Goal: Task Accomplishment & Management: Manage account settings

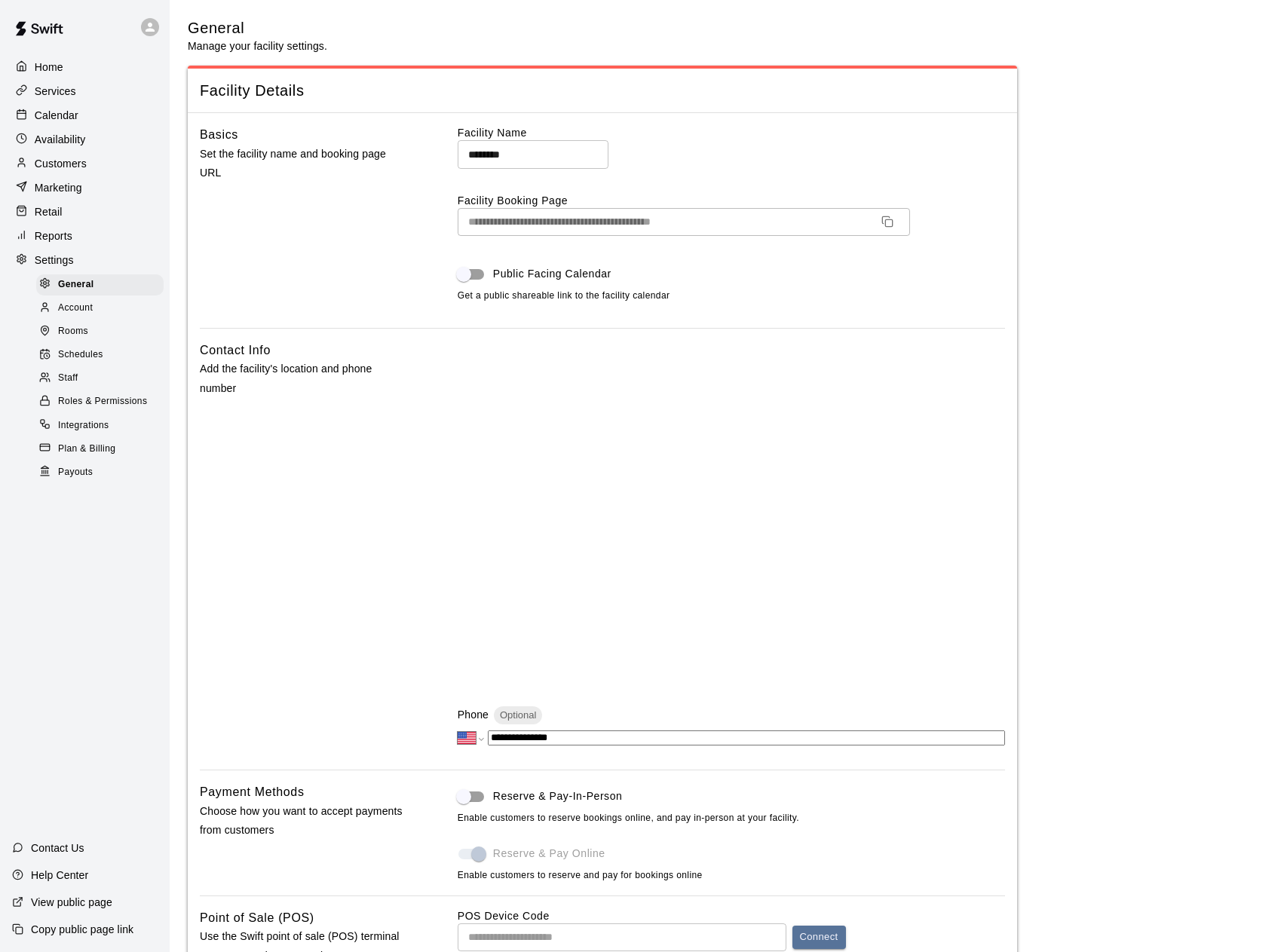
select select "**"
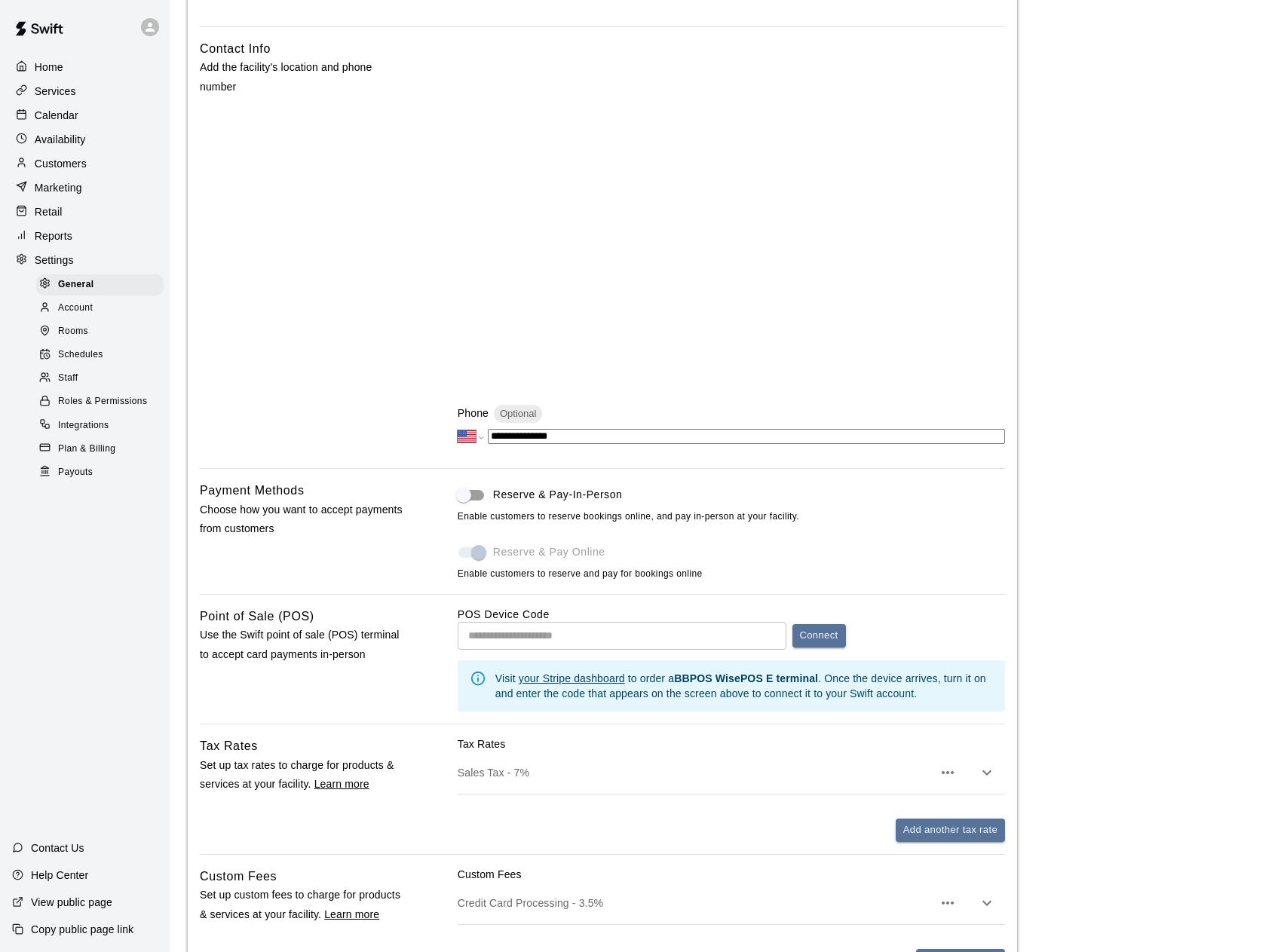
click at [24, 64] on icon at bounding box center [22, 66] width 8 height 10
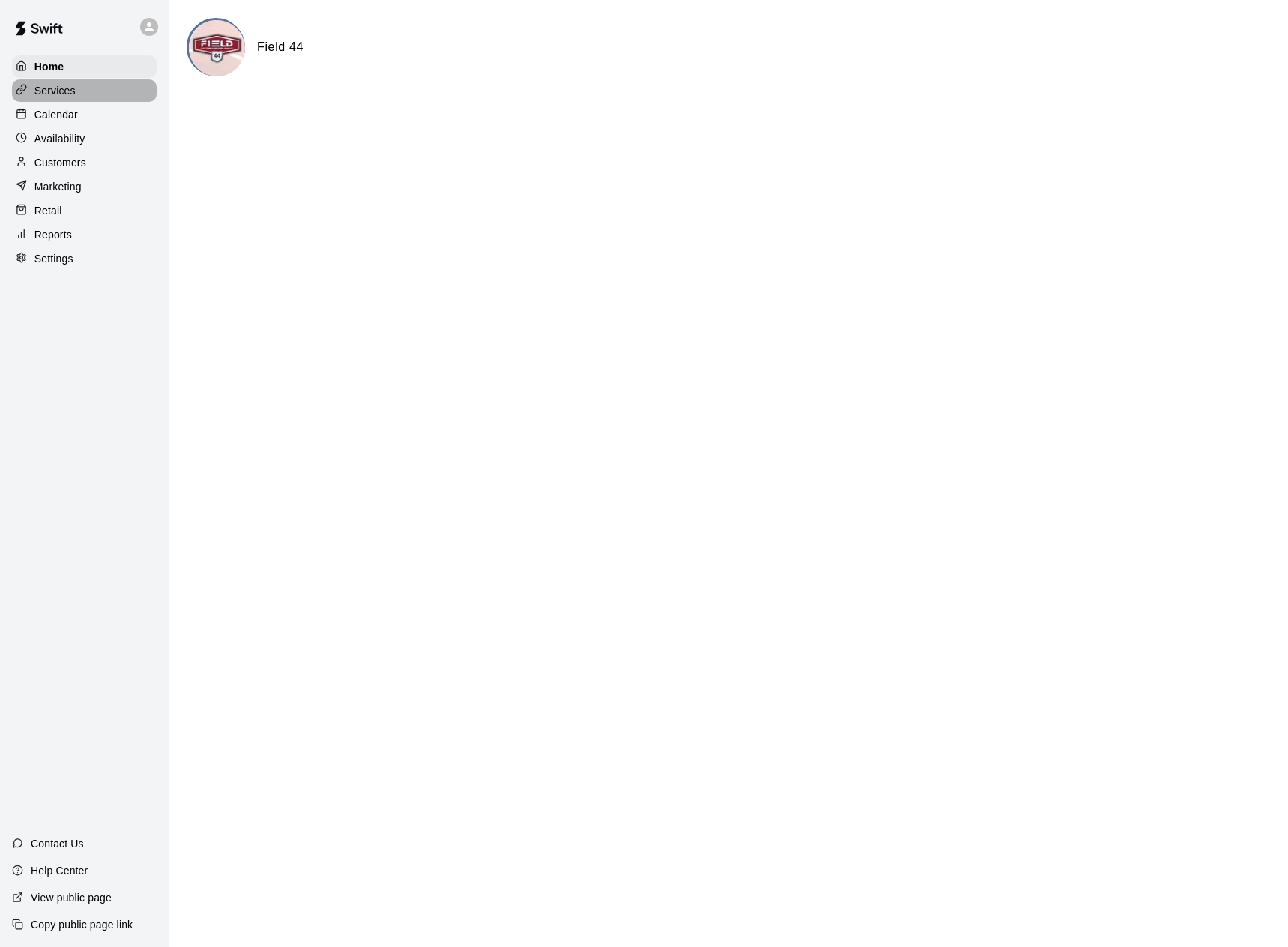
click at [58, 85] on p "Services" at bounding box center [55, 90] width 41 height 15
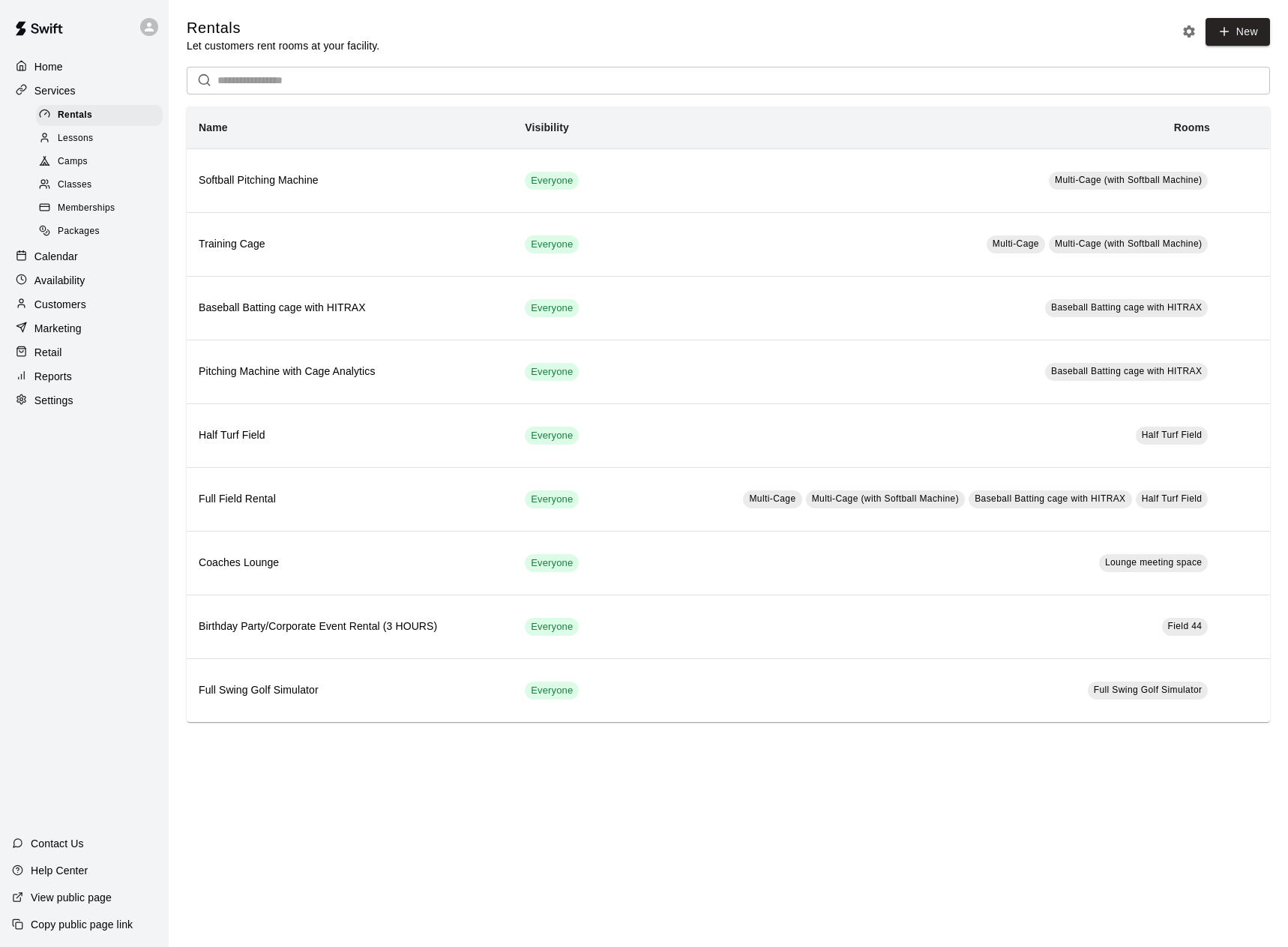
click at [80, 268] on div "Calendar" at bounding box center [83, 256] width 144 height 23
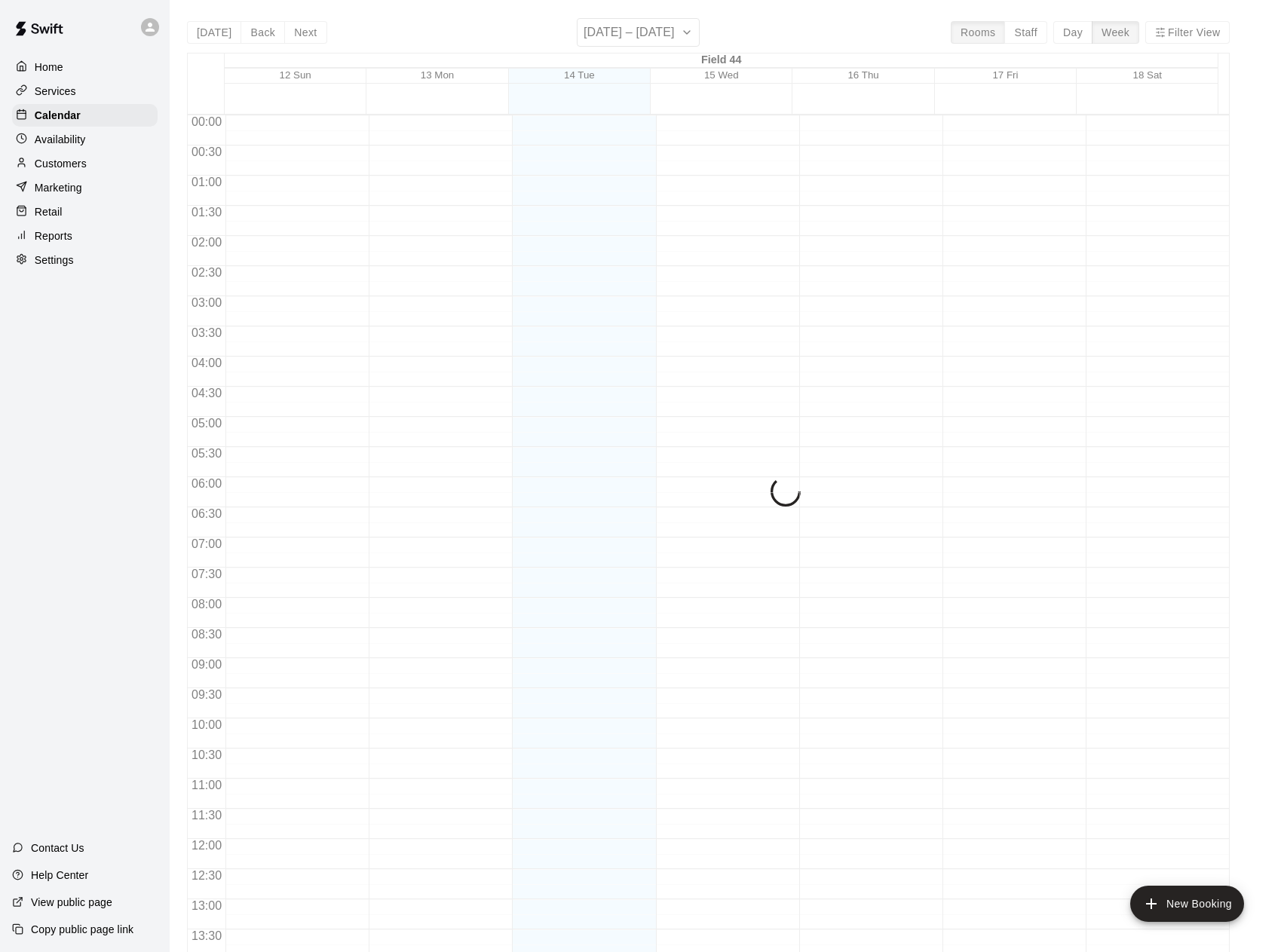
scroll to position [533, 0]
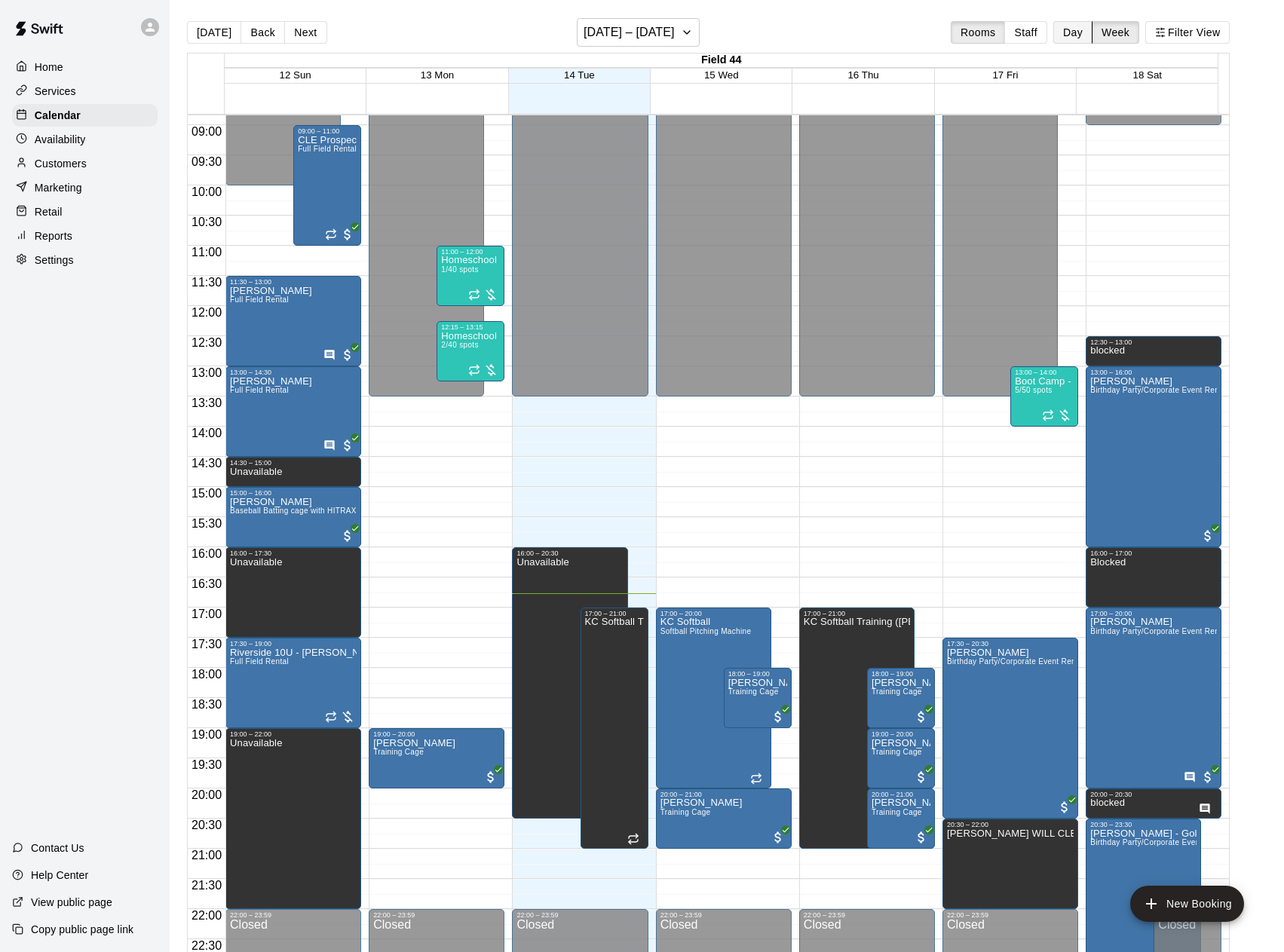
click at [1074, 37] on button "Day" at bounding box center [1073, 32] width 39 height 23
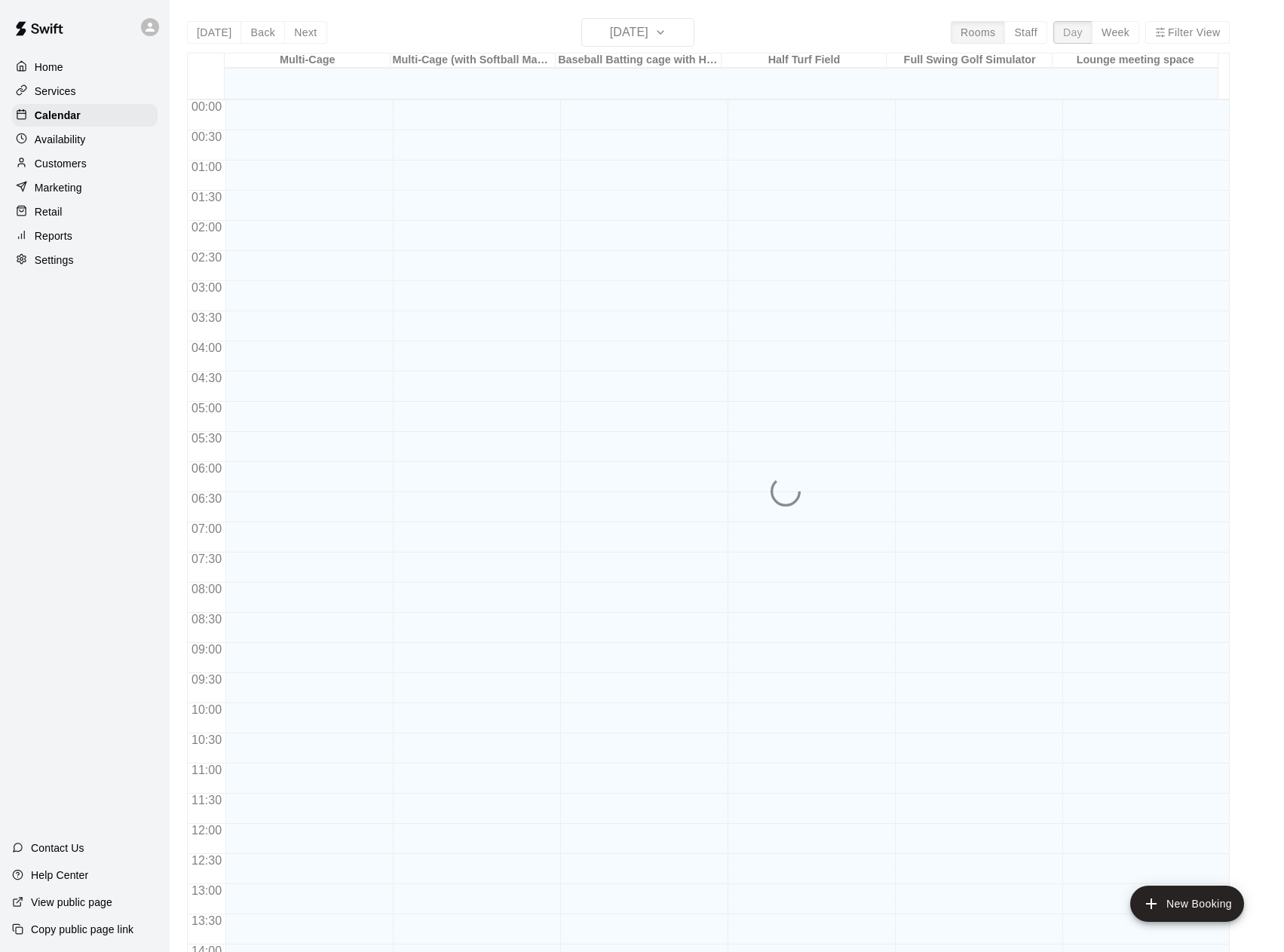
scroll to position [579, 0]
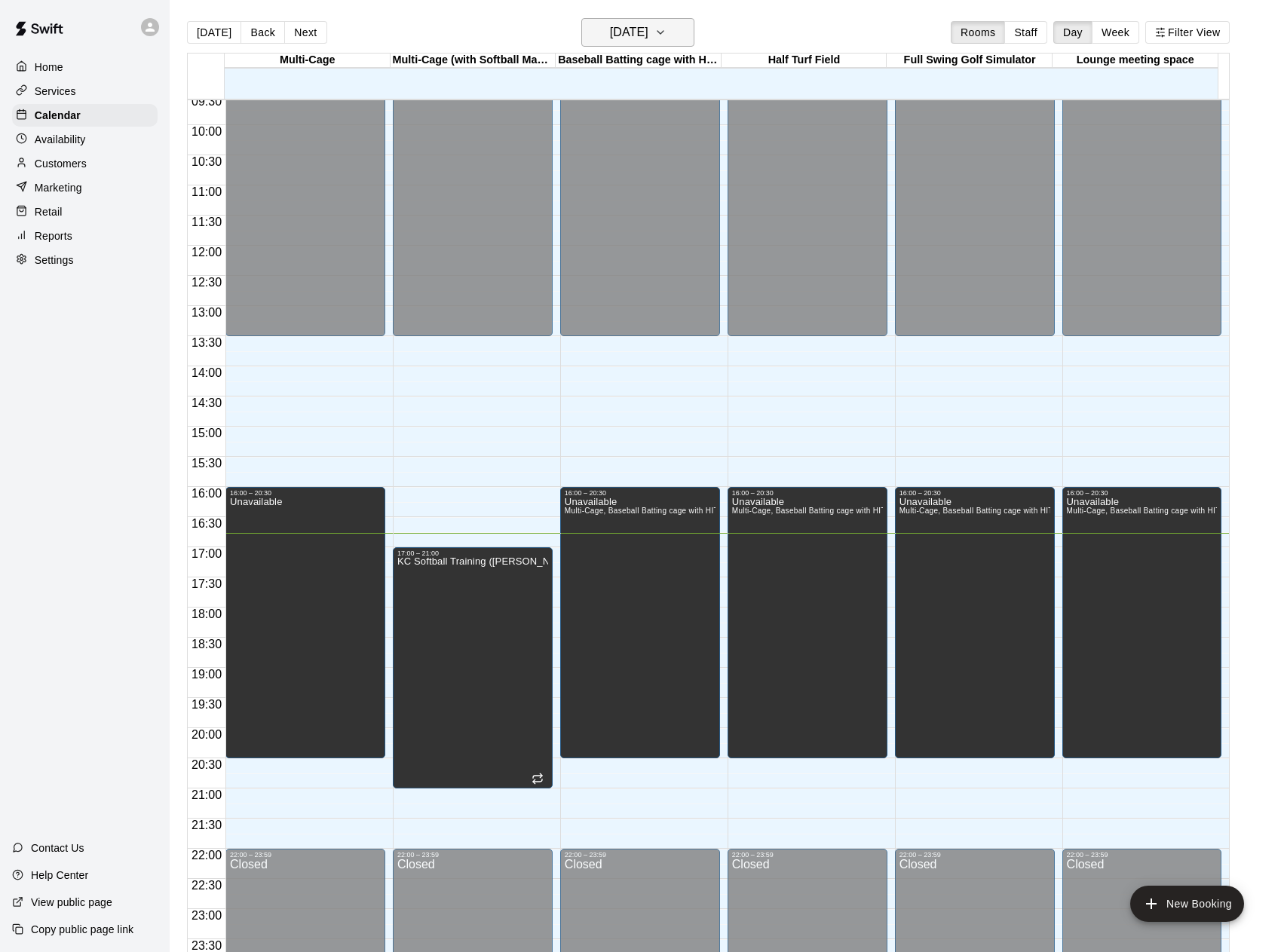
click at [666, 35] on icon "button" at bounding box center [660, 33] width 12 height 18
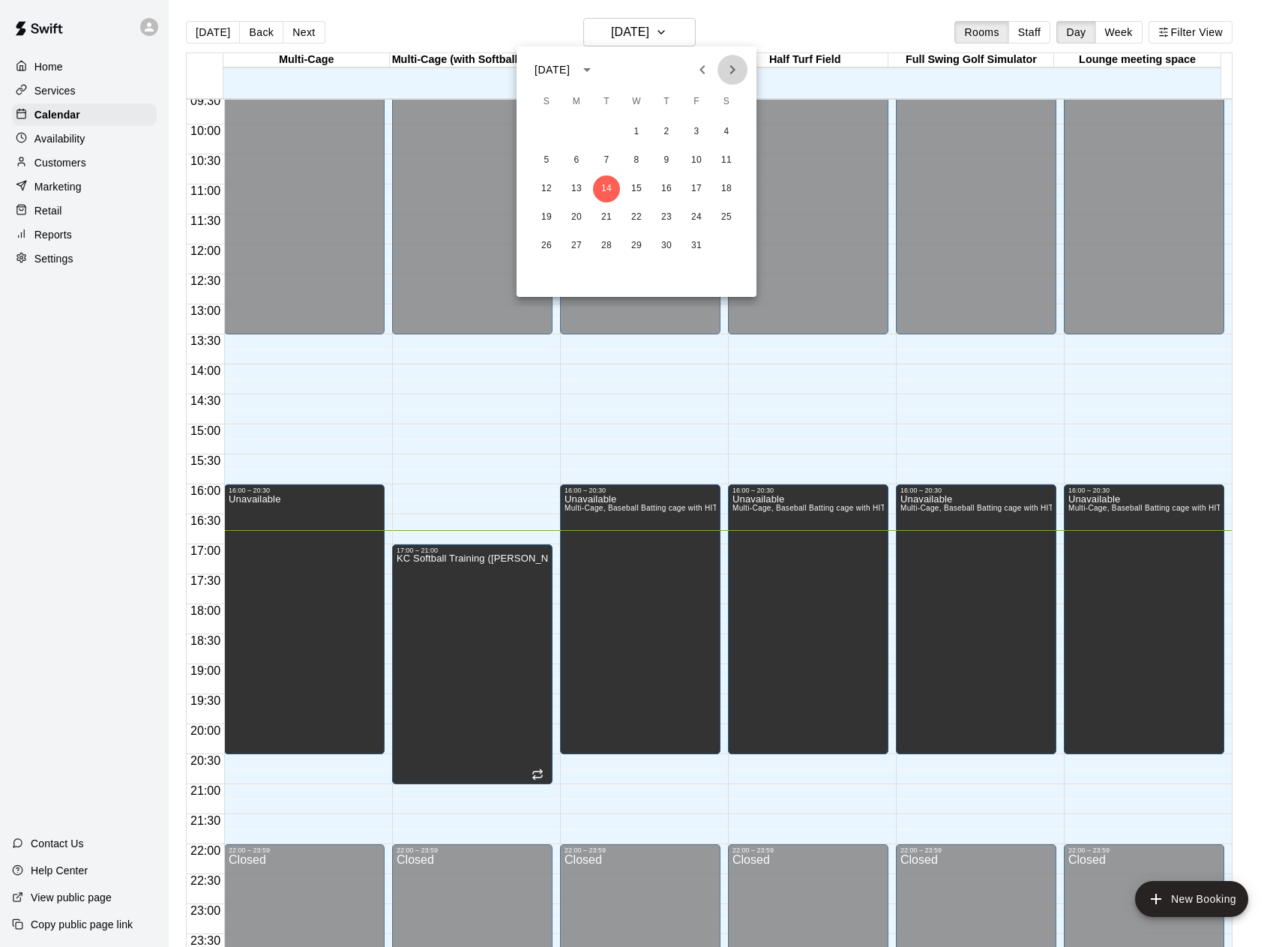
click at [737, 73] on icon "Next month" at bounding box center [732, 70] width 18 height 18
click at [702, 250] on button "28" at bounding box center [696, 245] width 27 height 26
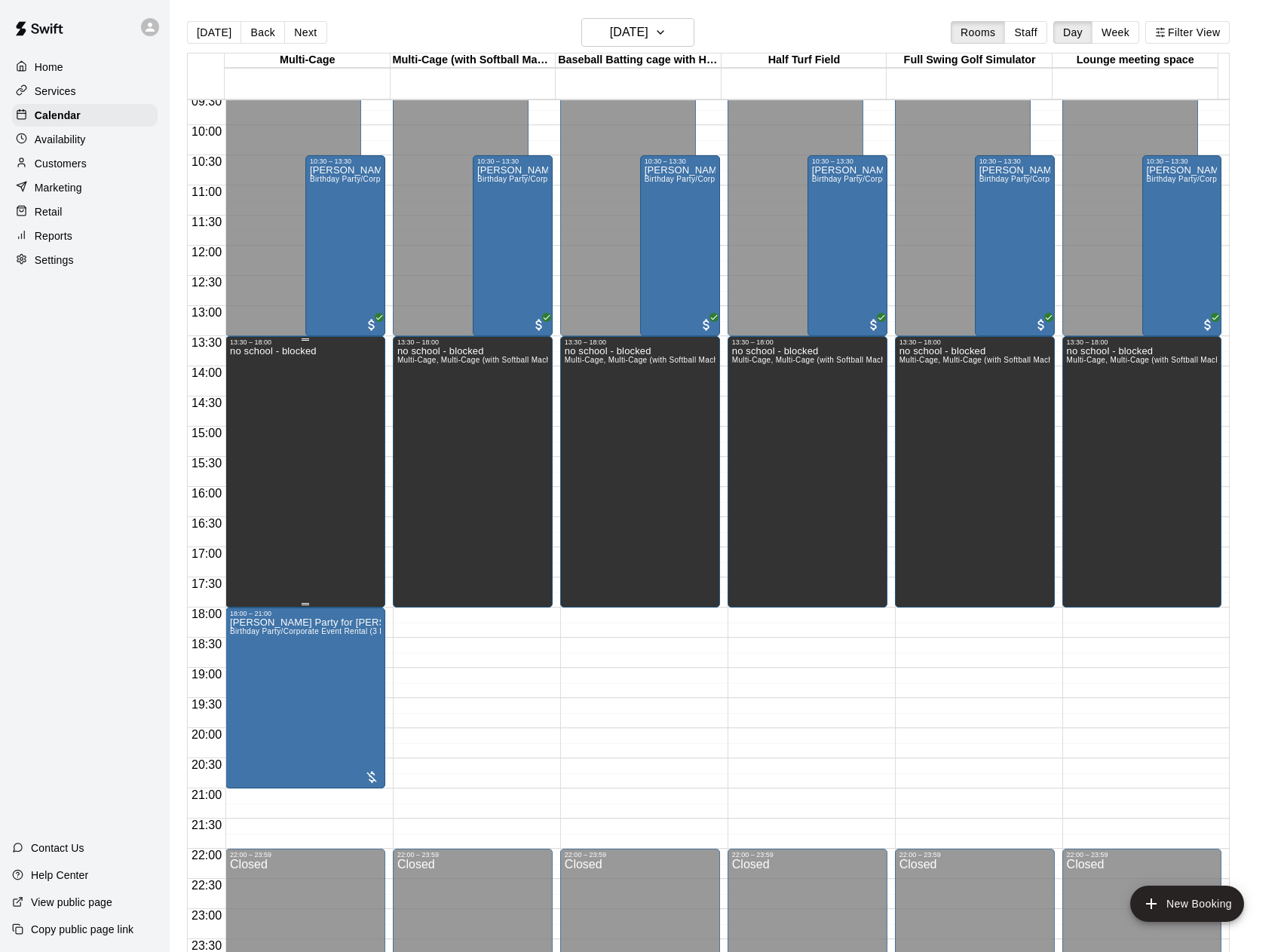
click at [312, 422] on div "no school - blocked" at bounding box center [273, 822] width 87 height 952
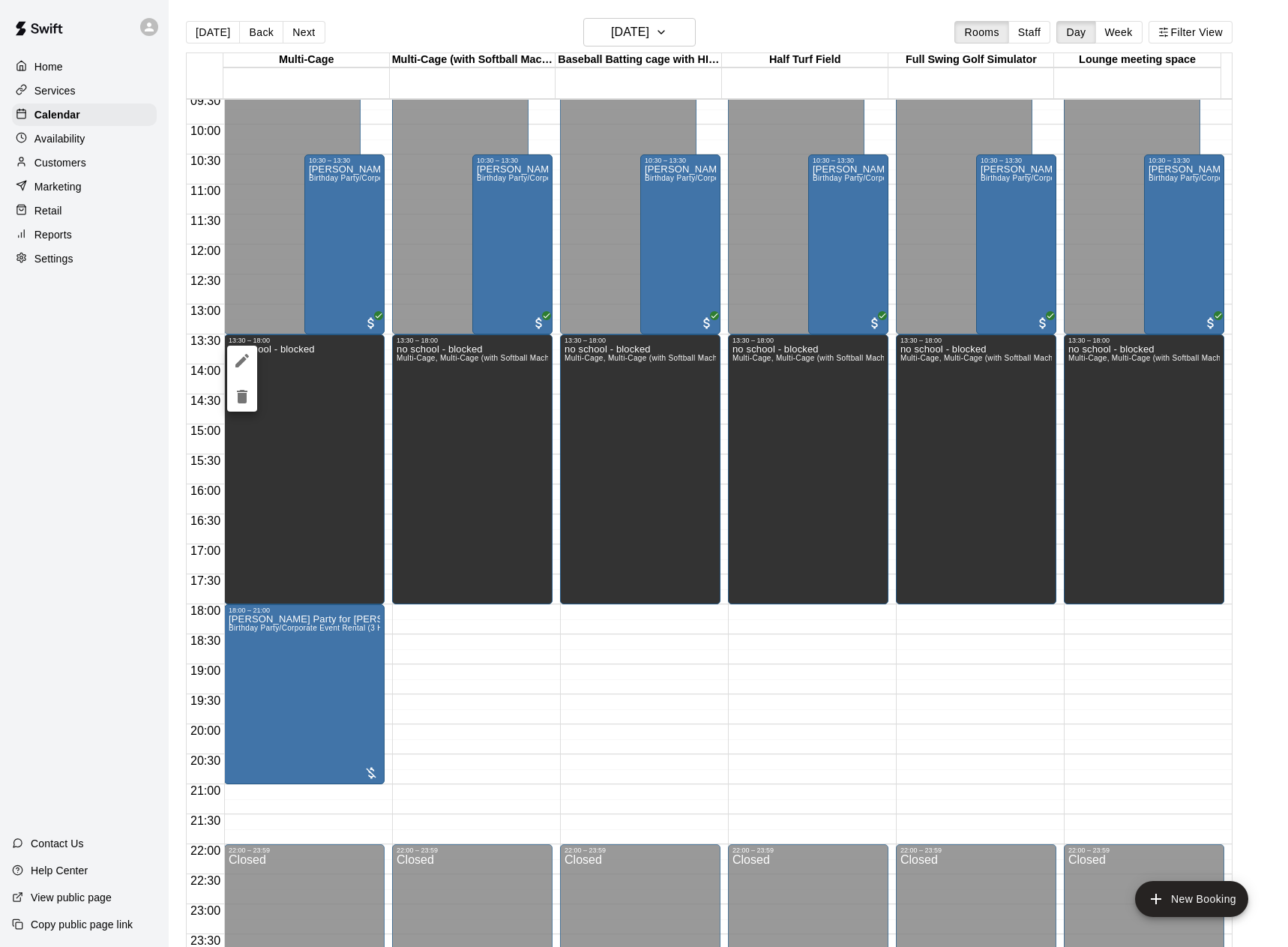
click at [56, 65] on div at bounding box center [644, 473] width 1288 height 947
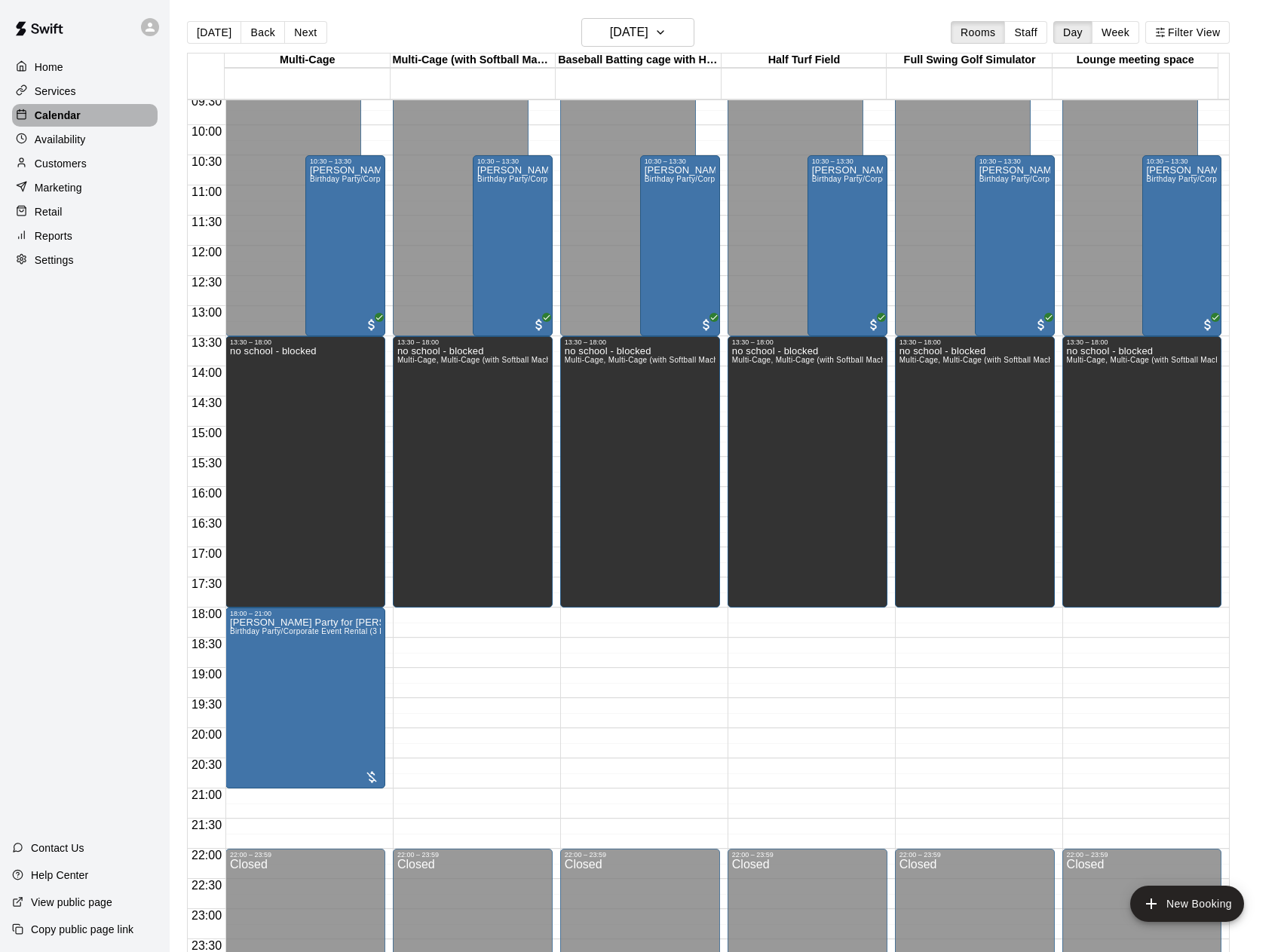
click at [71, 112] on p "Calendar" at bounding box center [57, 114] width 46 height 15
click at [666, 38] on icon "button" at bounding box center [660, 33] width 12 height 18
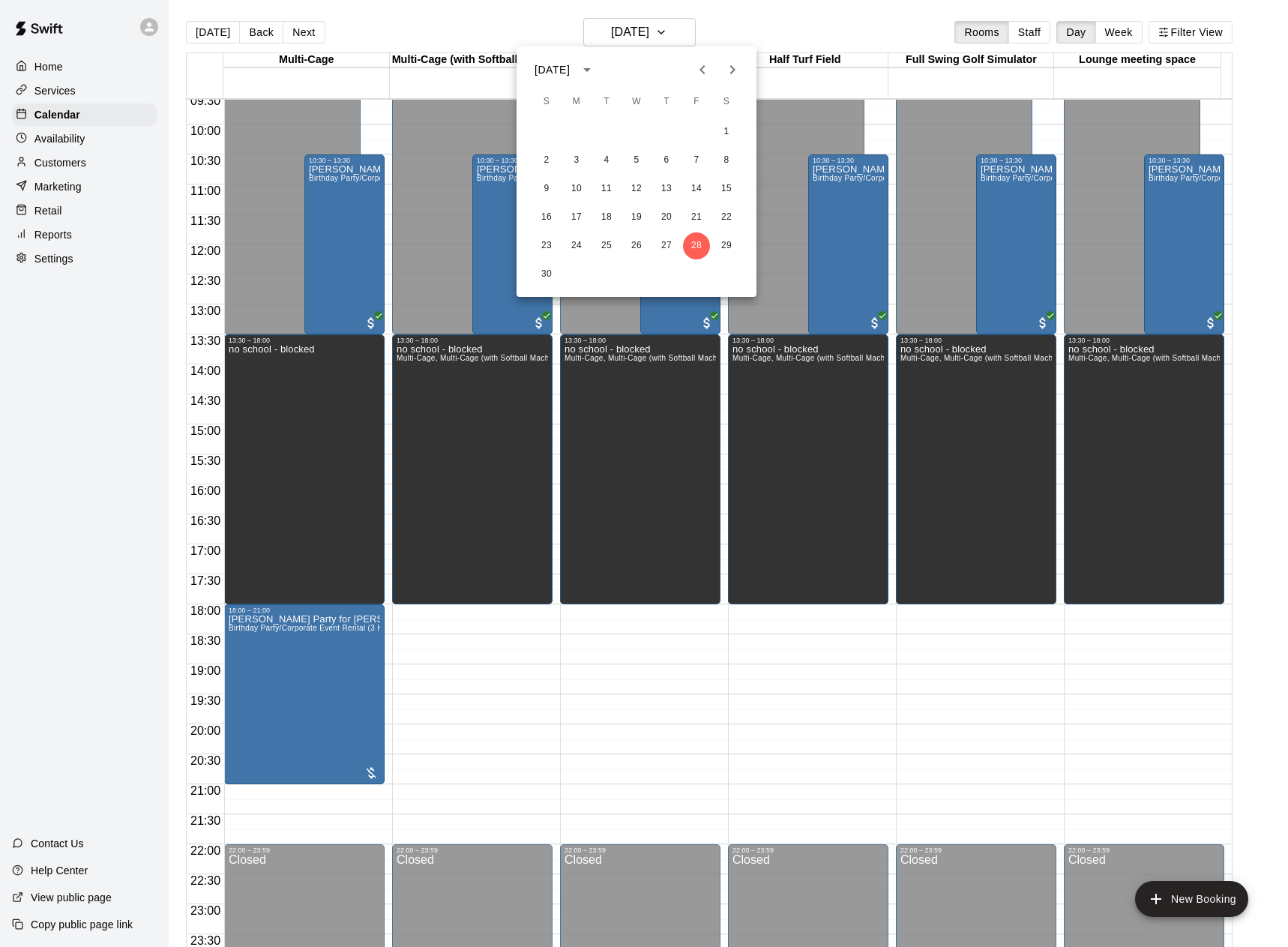
click at [1084, 30] on div at bounding box center [644, 473] width 1288 height 947
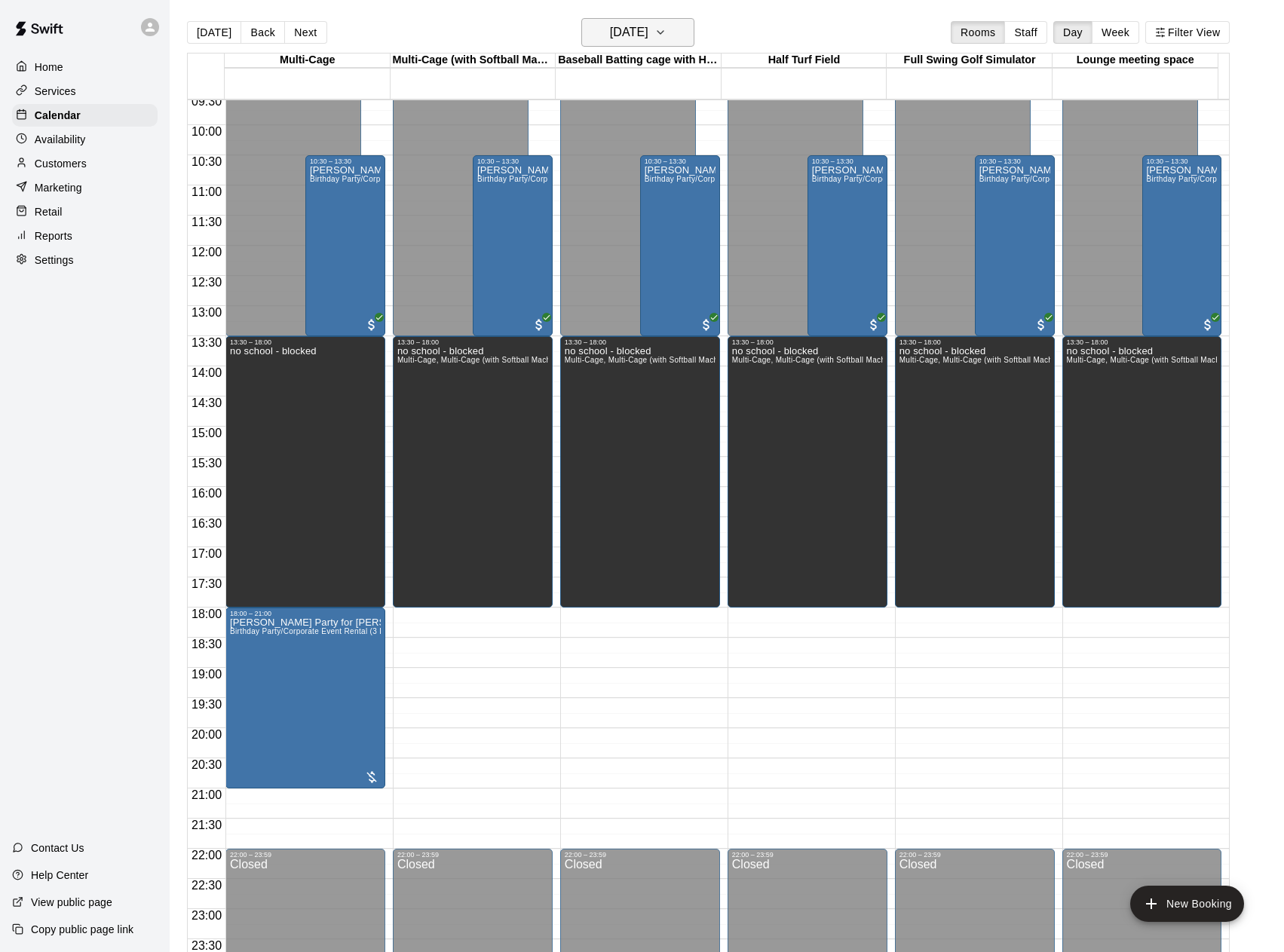
click at [670, 34] on button "[DATE]" at bounding box center [638, 32] width 113 height 29
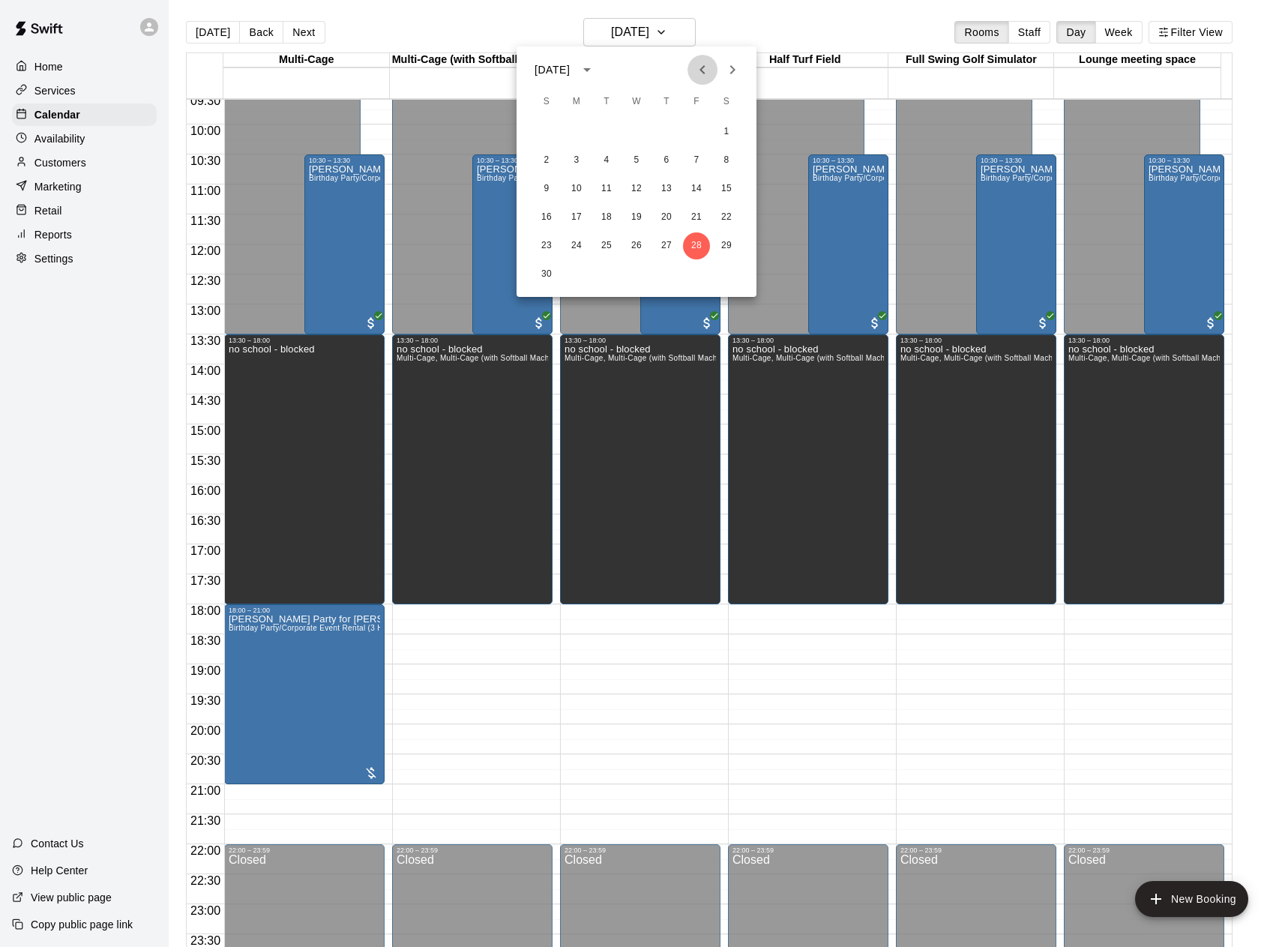
click at [706, 71] on icon "Previous month" at bounding box center [702, 70] width 18 height 18
click at [639, 185] on button "15" at bounding box center [636, 188] width 27 height 26
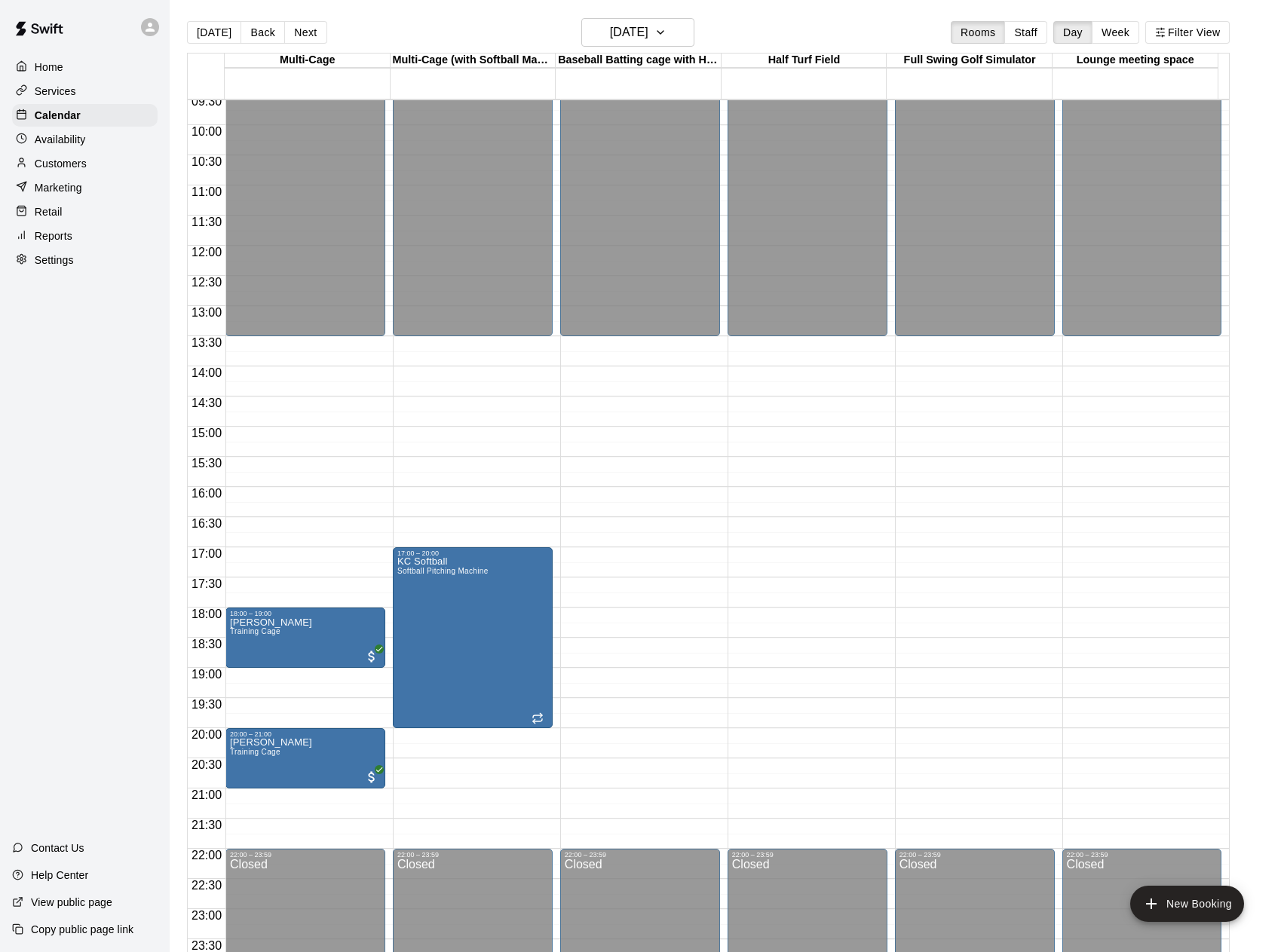
click at [252, 676] on div "00:00 – 13:30 Closed 18:00 – 19:00 [PERSON_NAME] Training Cage 20:00 – 21:00 [P…" at bounding box center [305, 246] width 160 height 1446
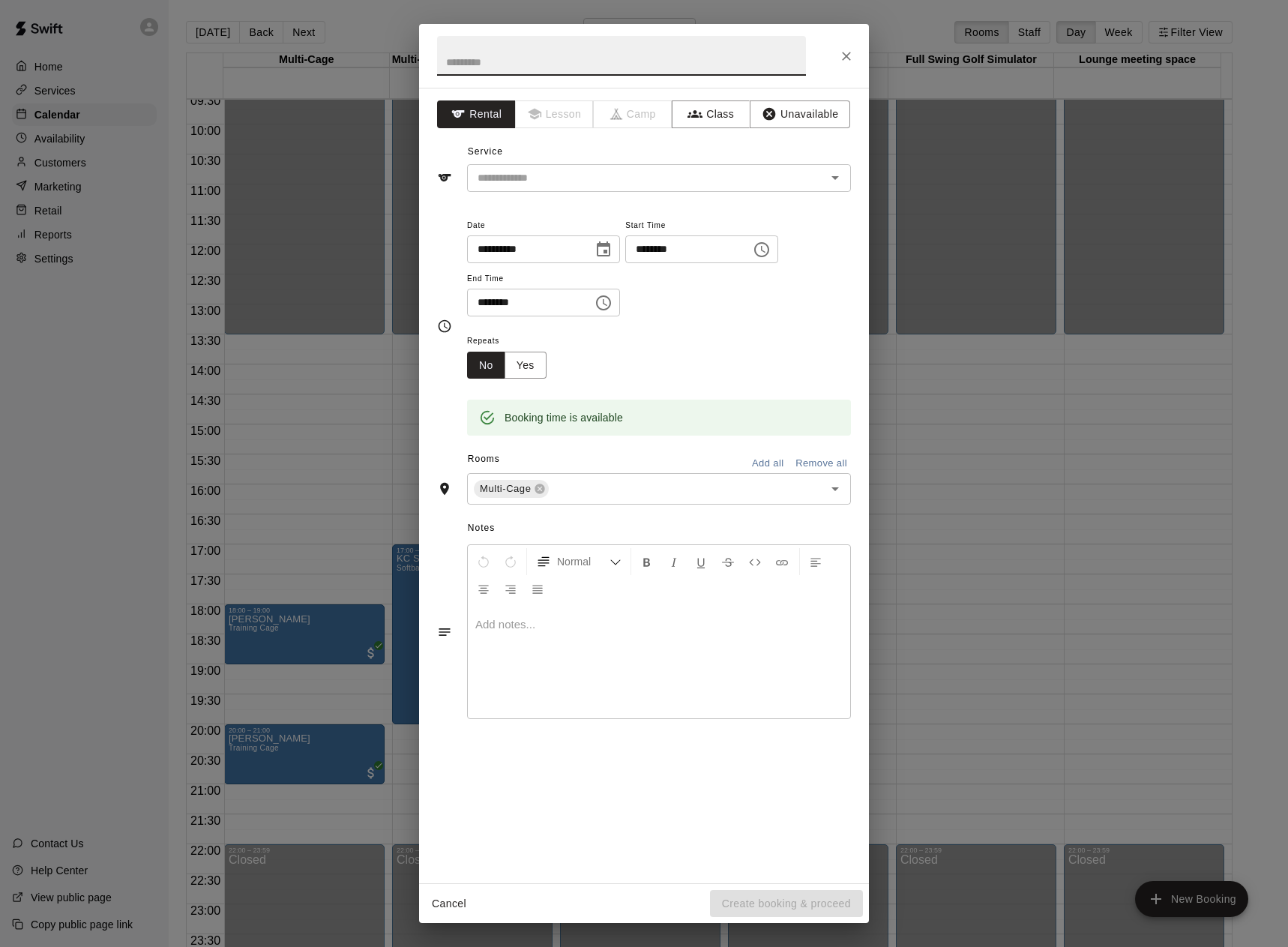
click at [206, 674] on div "**********" at bounding box center [644, 473] width 1288 height 947
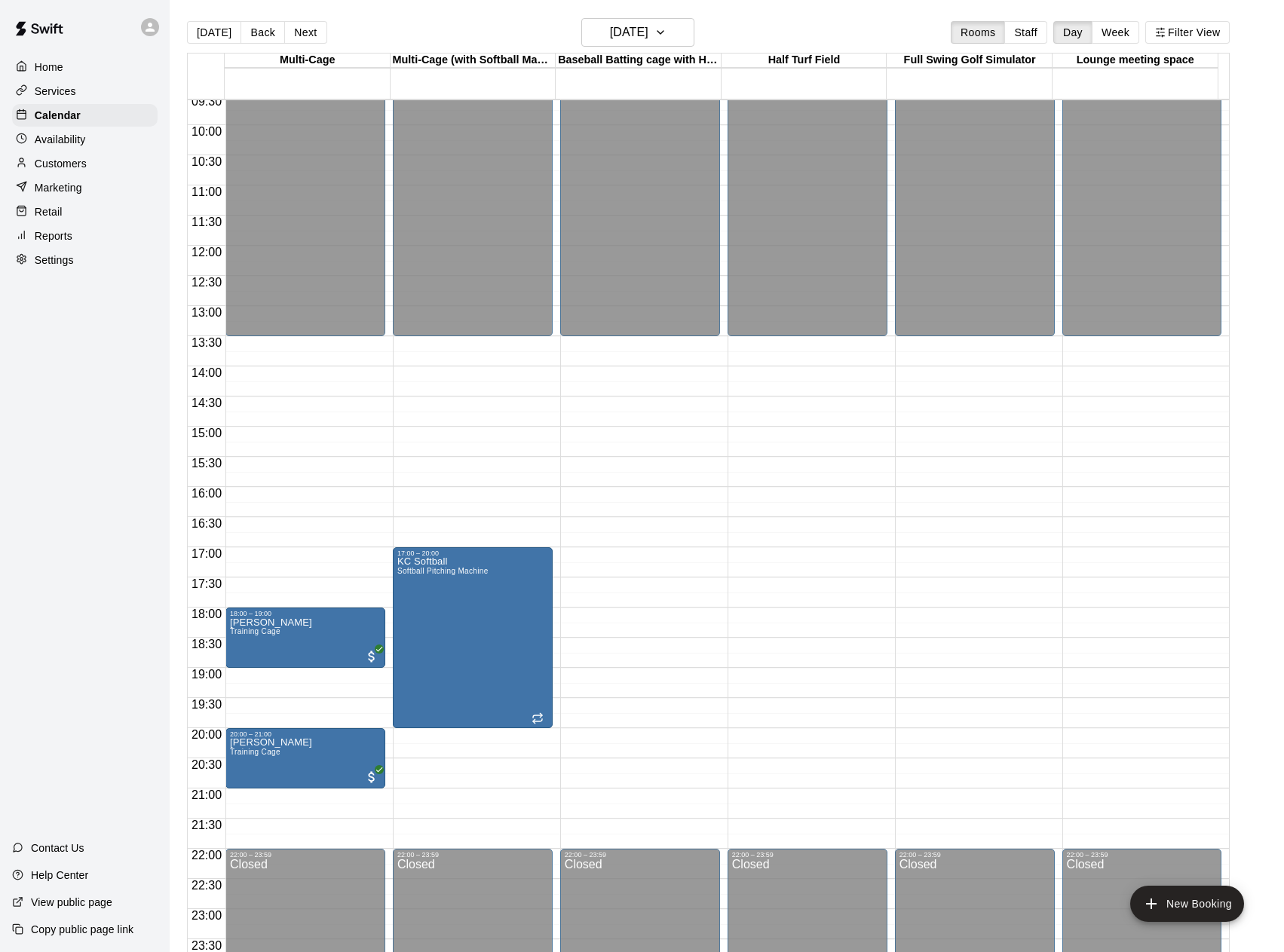
click at [207, 678] on span "19:00" at bounding box center [206, 674] width 38 height 13
click at [688, 37] on div at bounding box center [647, 476] width 1295 height 952
click at [666, 37] on icon "button" at bounding box center [660, 33] width 12 height 18
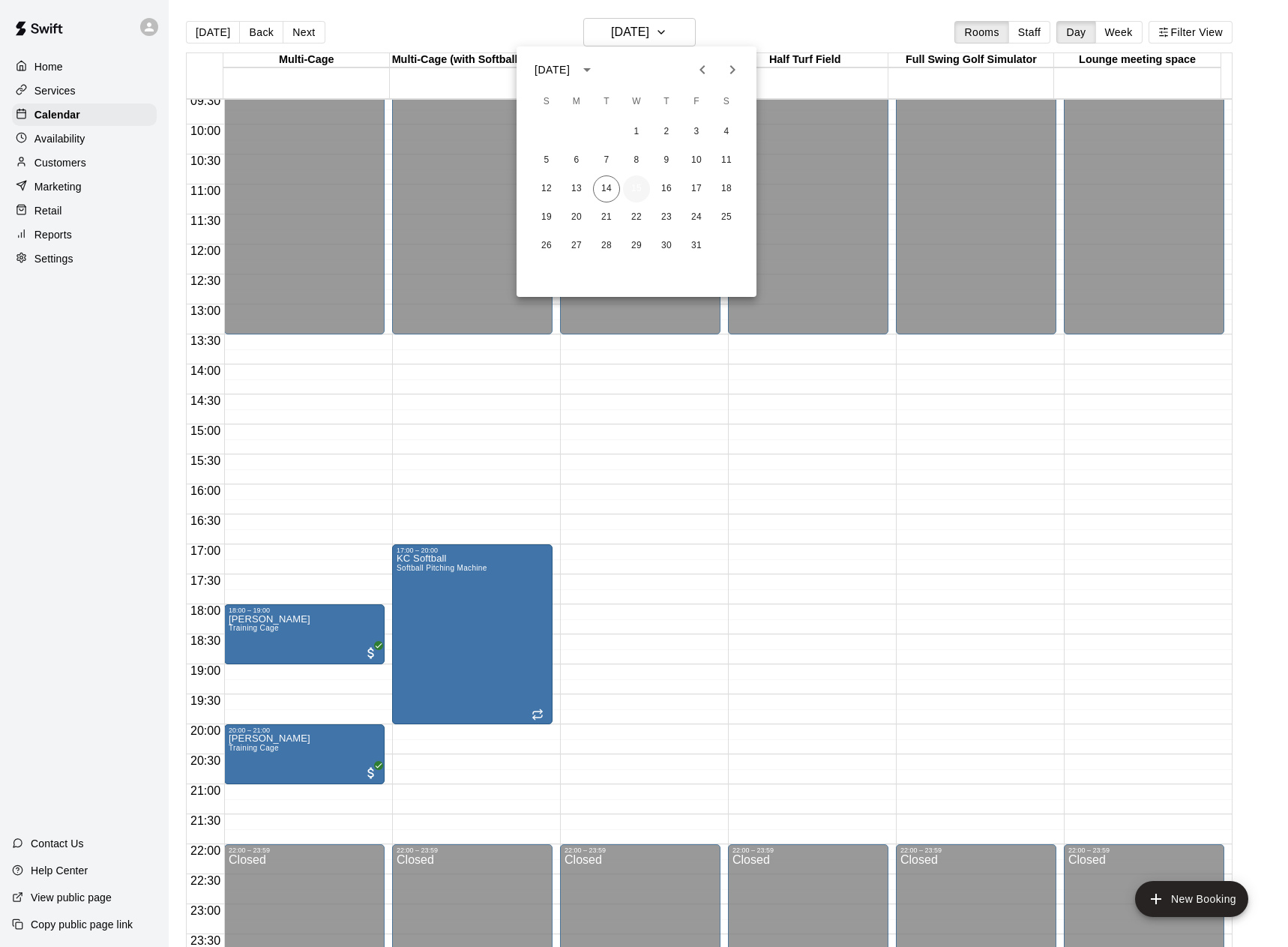
click at [630, 192] on button "15" at bounding box center [636, 188] width 27 height 26
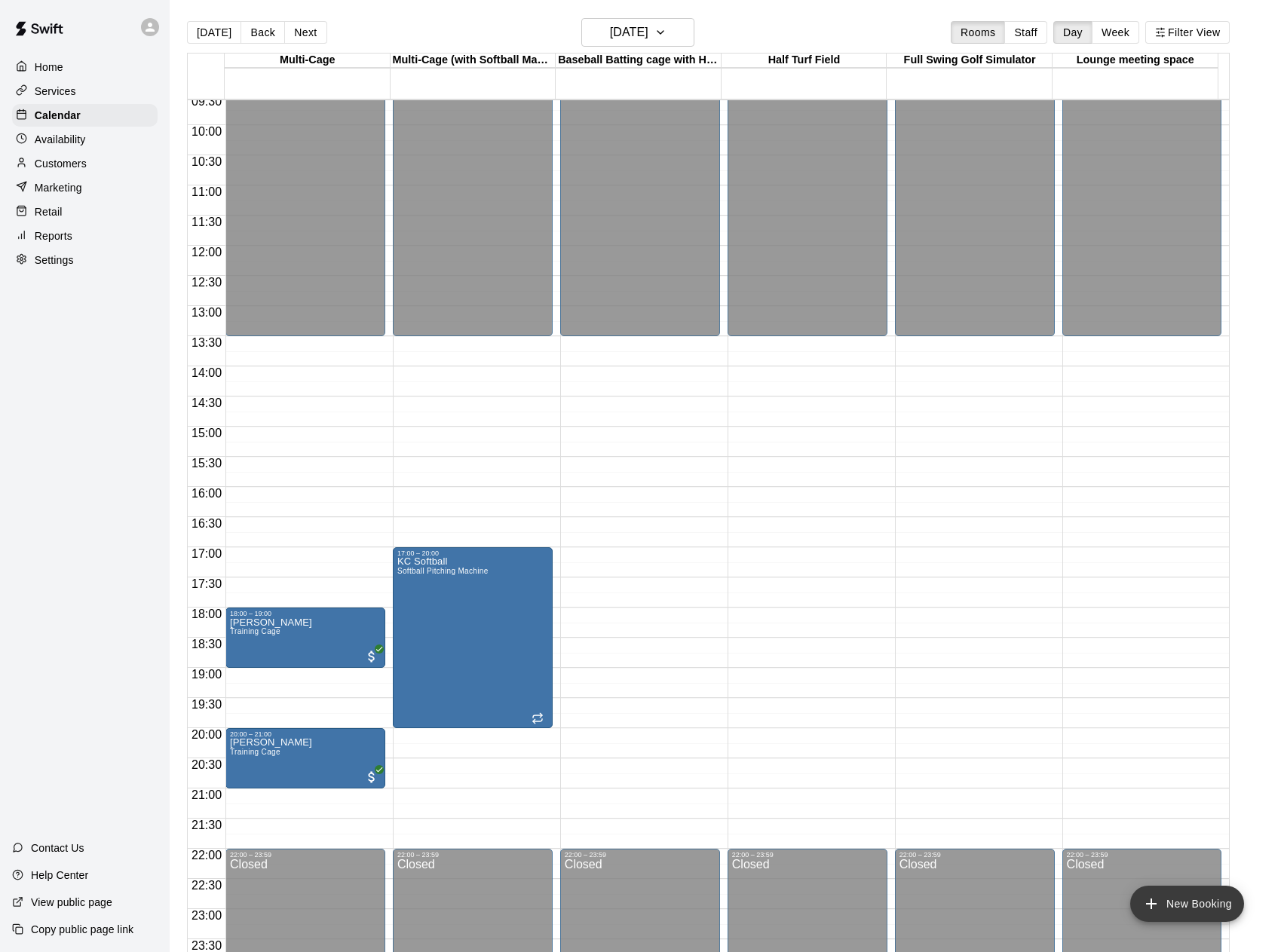
click at [1186, 908] on button "New Booking" at bounding box center [1186, 903] width 113 height 37
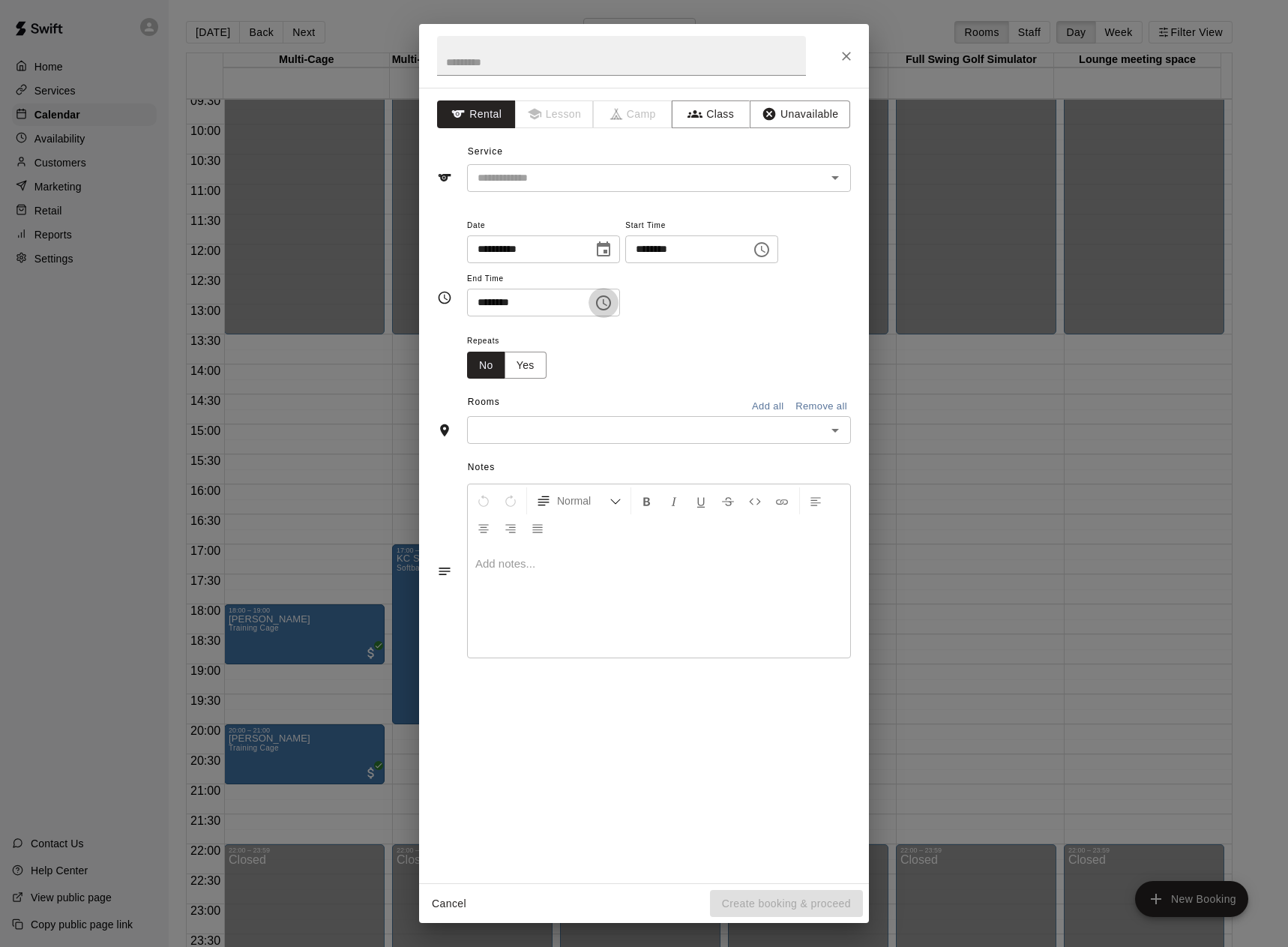
click at [613, 299] on icon "Choose time, selected time is 4:30 PM" at bounding box center [604, 302] width 18 height 18
click at [488, 437] on li "10" at bounding box center [488, 434] width 36 height 27
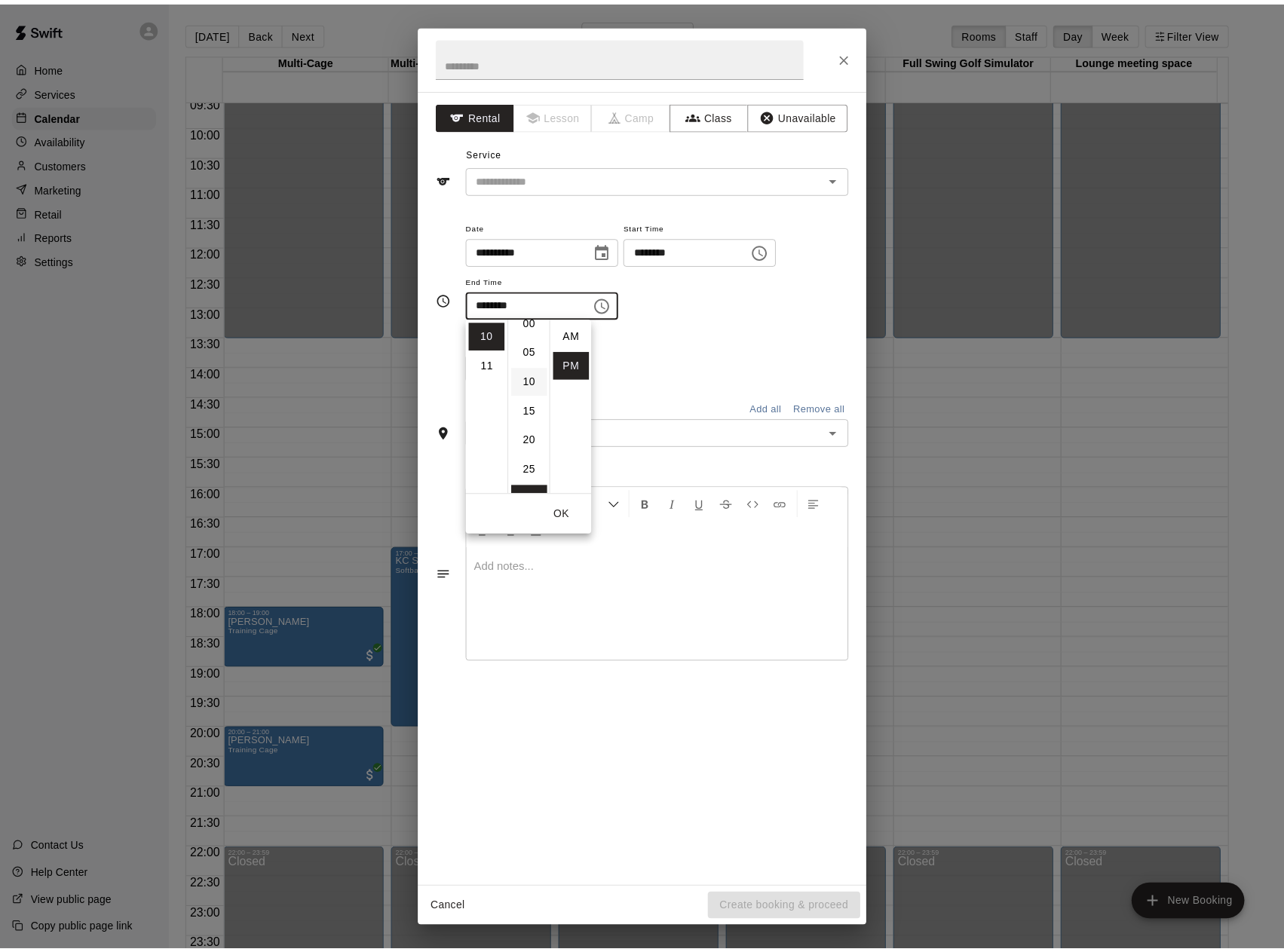
scroll to position [0, 0]
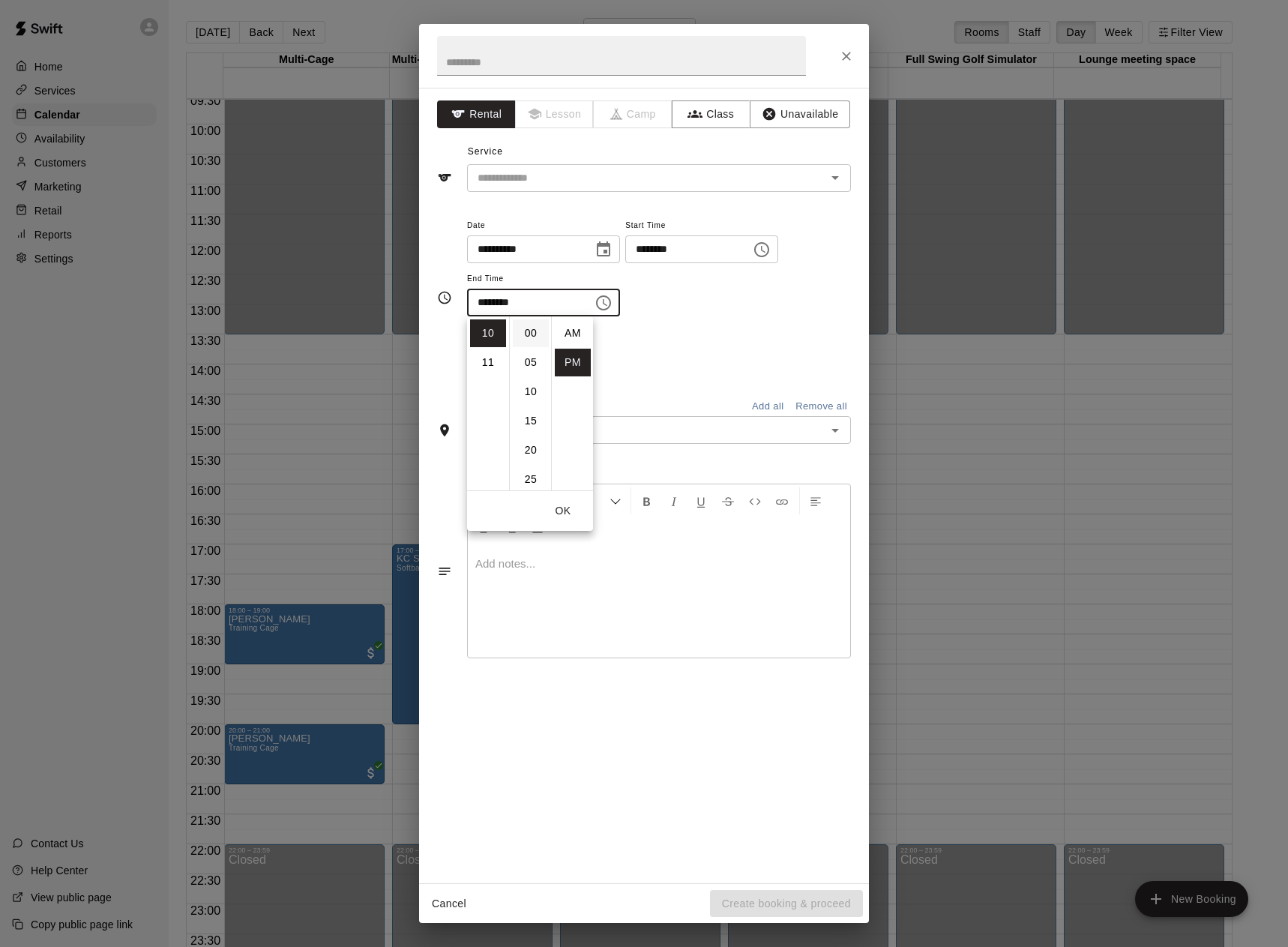
click at [532, 336] on li "00" at bounding box center [530, 333] width 36 height 27
type input "********"
click at [687, 343] on div "Repeats No Yes" at bounding box center [659, 355] width 384 height 47
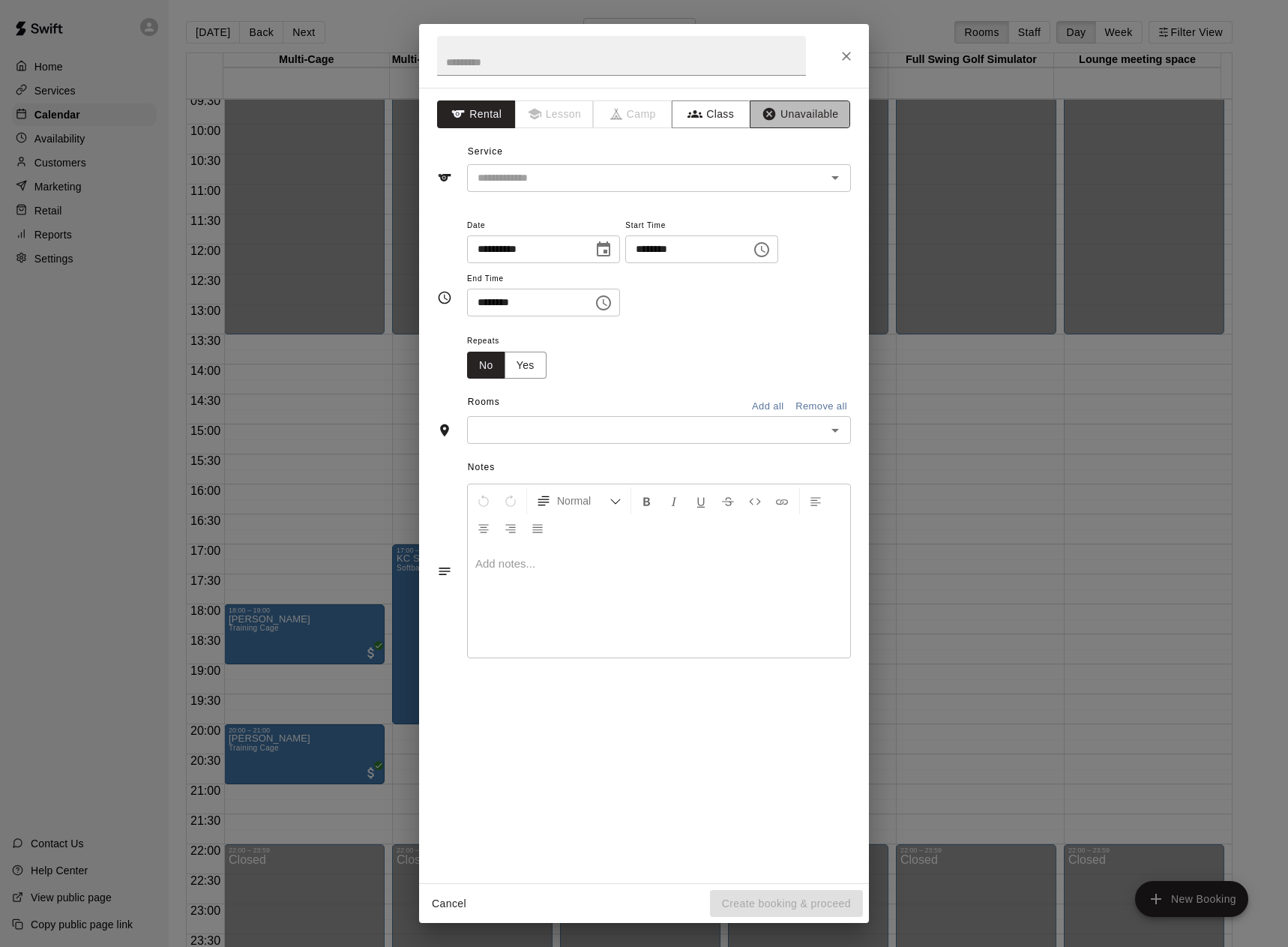
click at [797, 113] on button "Unavailable" at bounding box center [800, 114] width 100 height 27
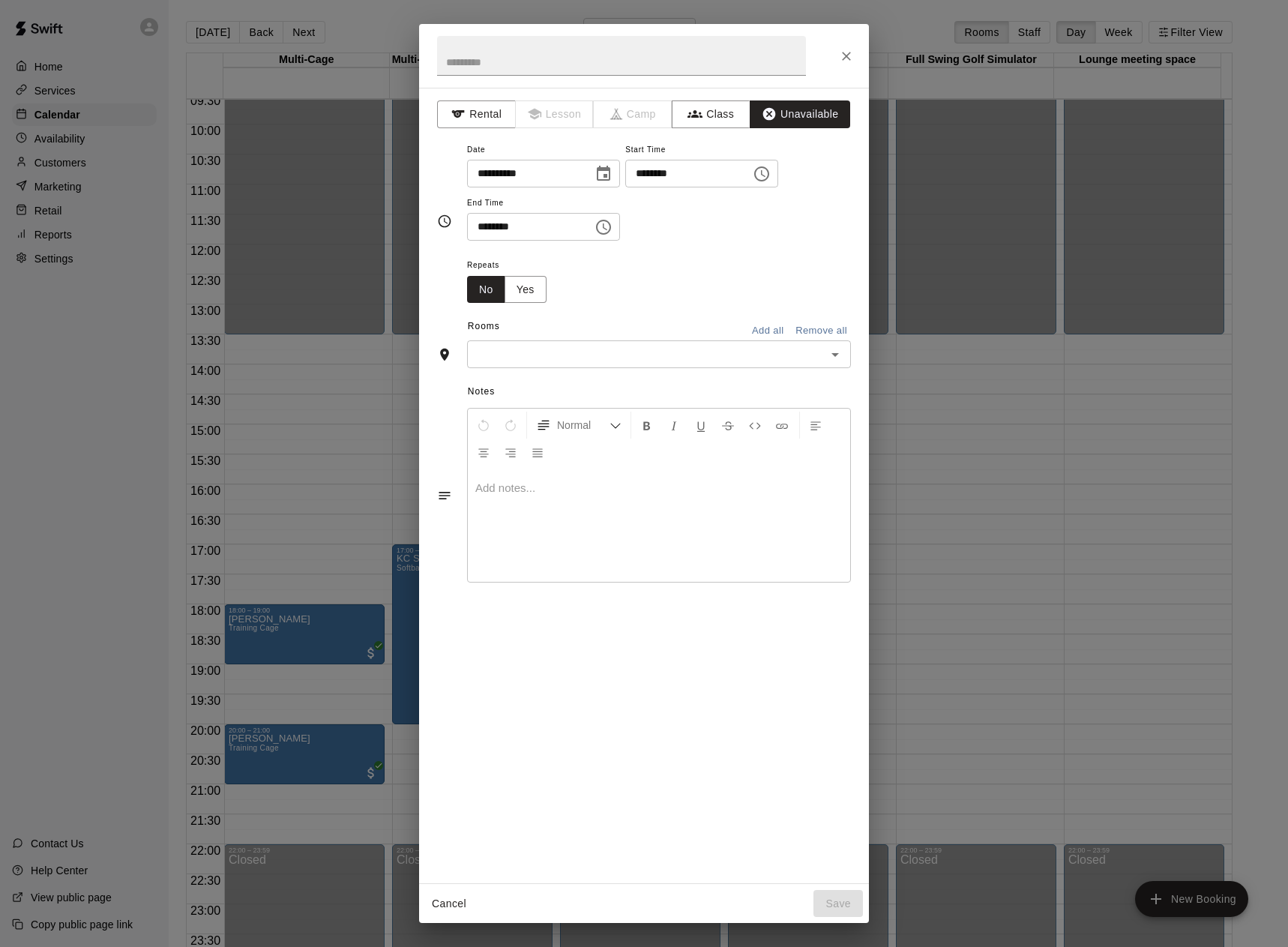
click at [759, 328] on button "Add all" at bounding box center [768, 331] width 48 height 24
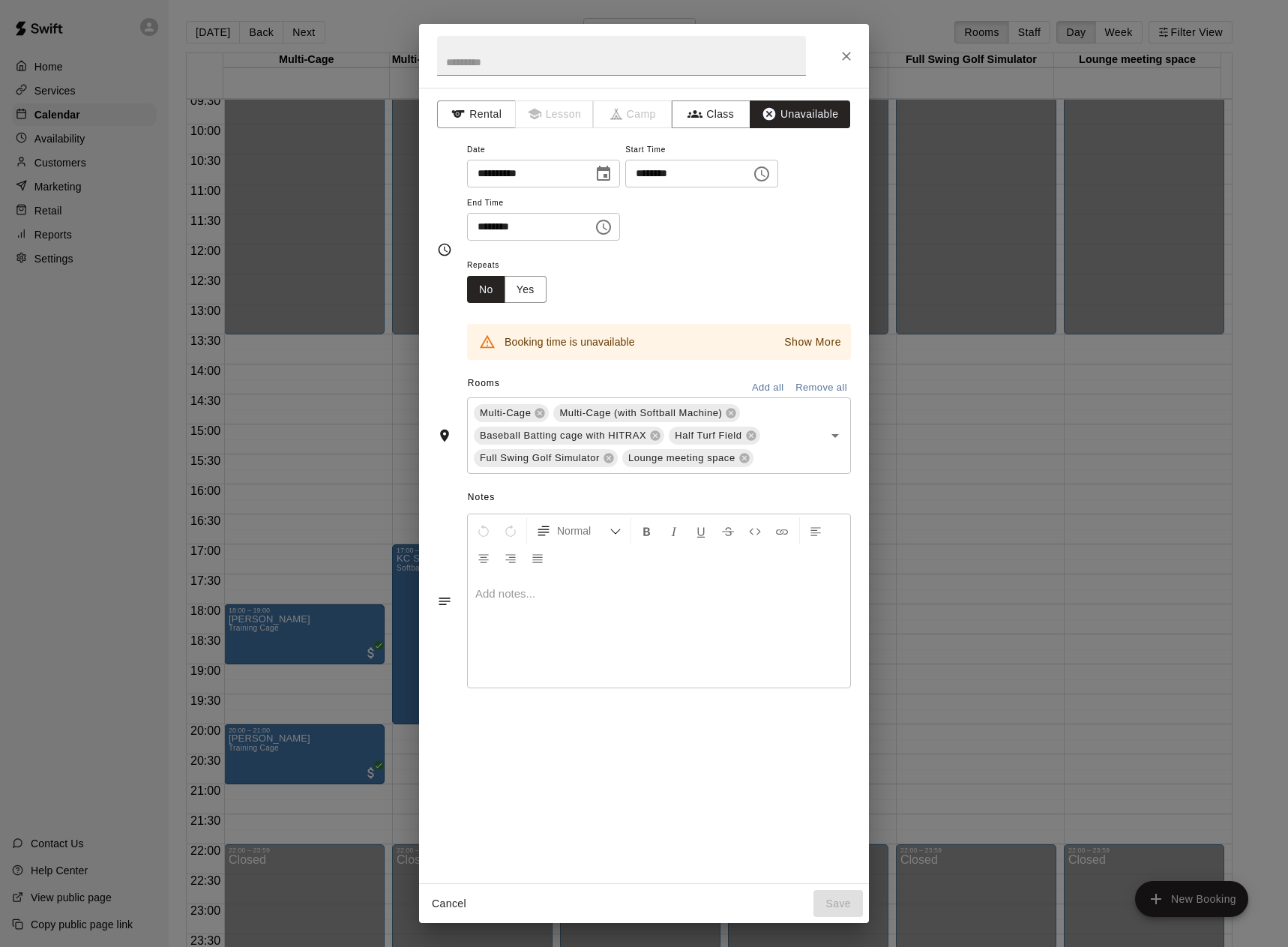
click at [814, 390] on button "Remove all" at bounding box center [821, 388] width 59 height 24
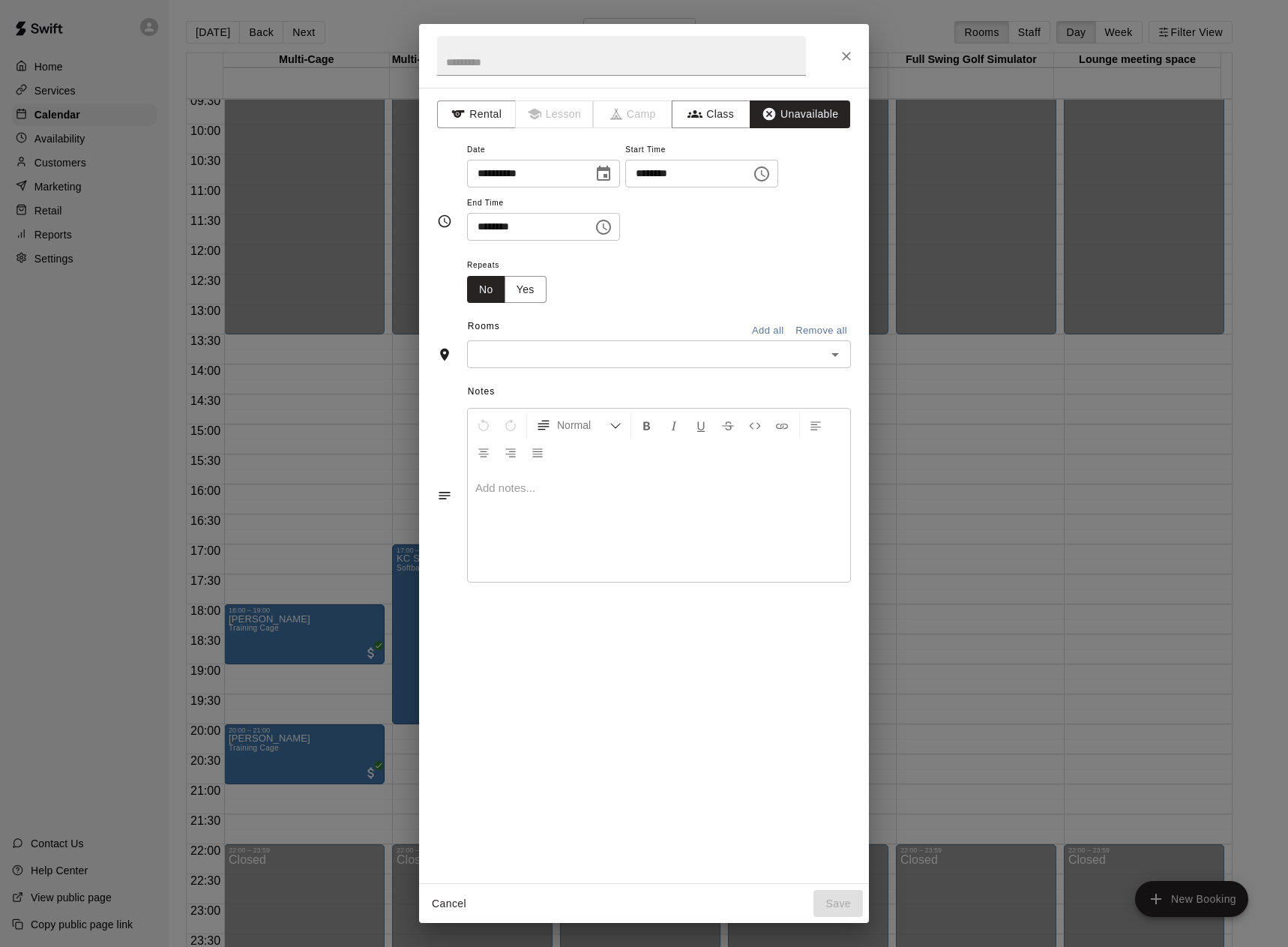
click at [827, 360] on icon "Open" at bounding box center [835, 354] width 18 height 18
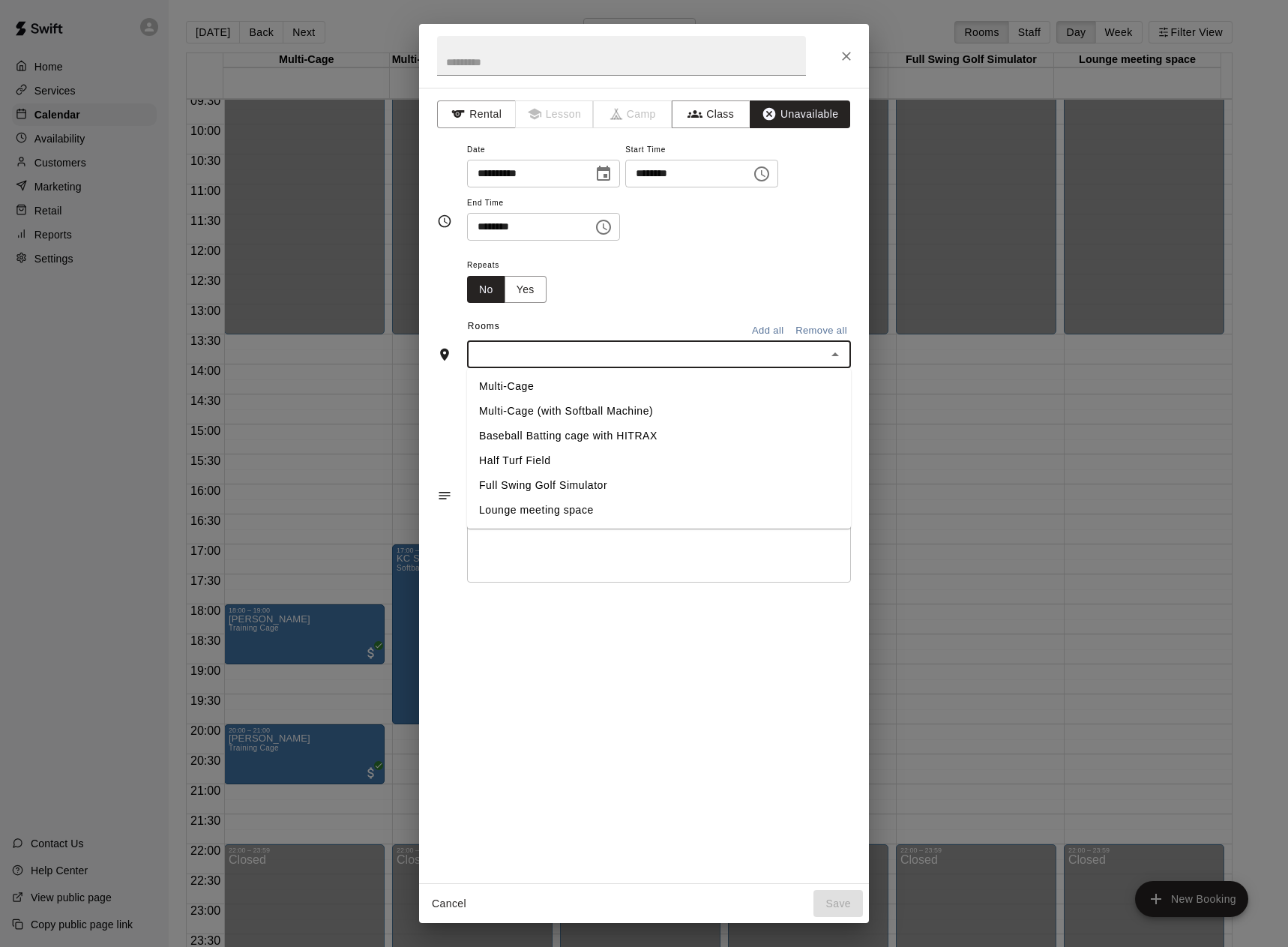
click at [561, 442] on li "Baseball Batting cage with HITRAX" at bounding box center [659, 435] width 384 height 25
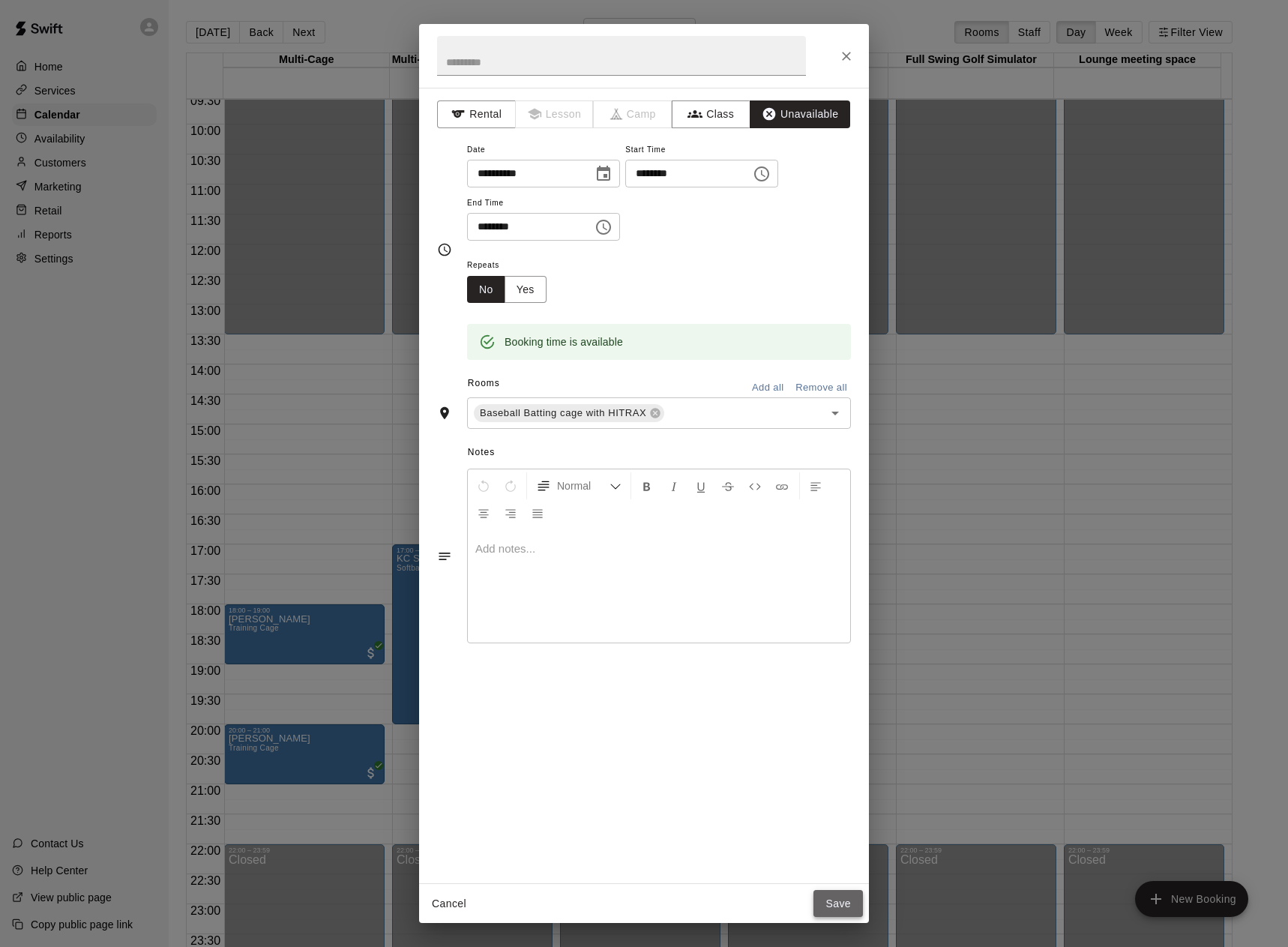
click at [842, 910] on button "Save" at bounding box center [838, 904] width 49 height 27
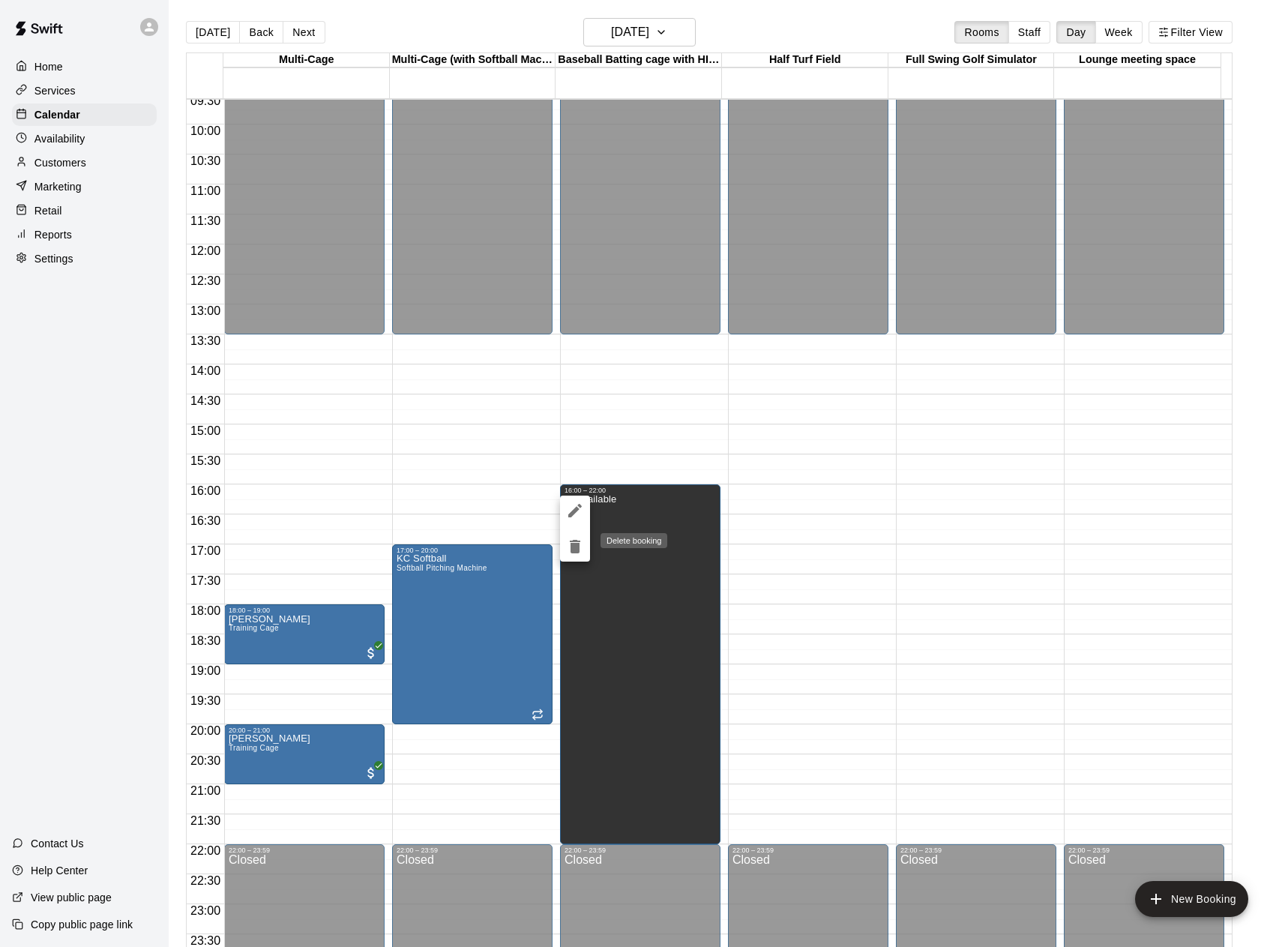
click at [576, 548] on icon "delete" at bounding box center [574, 547] width 11 height 14
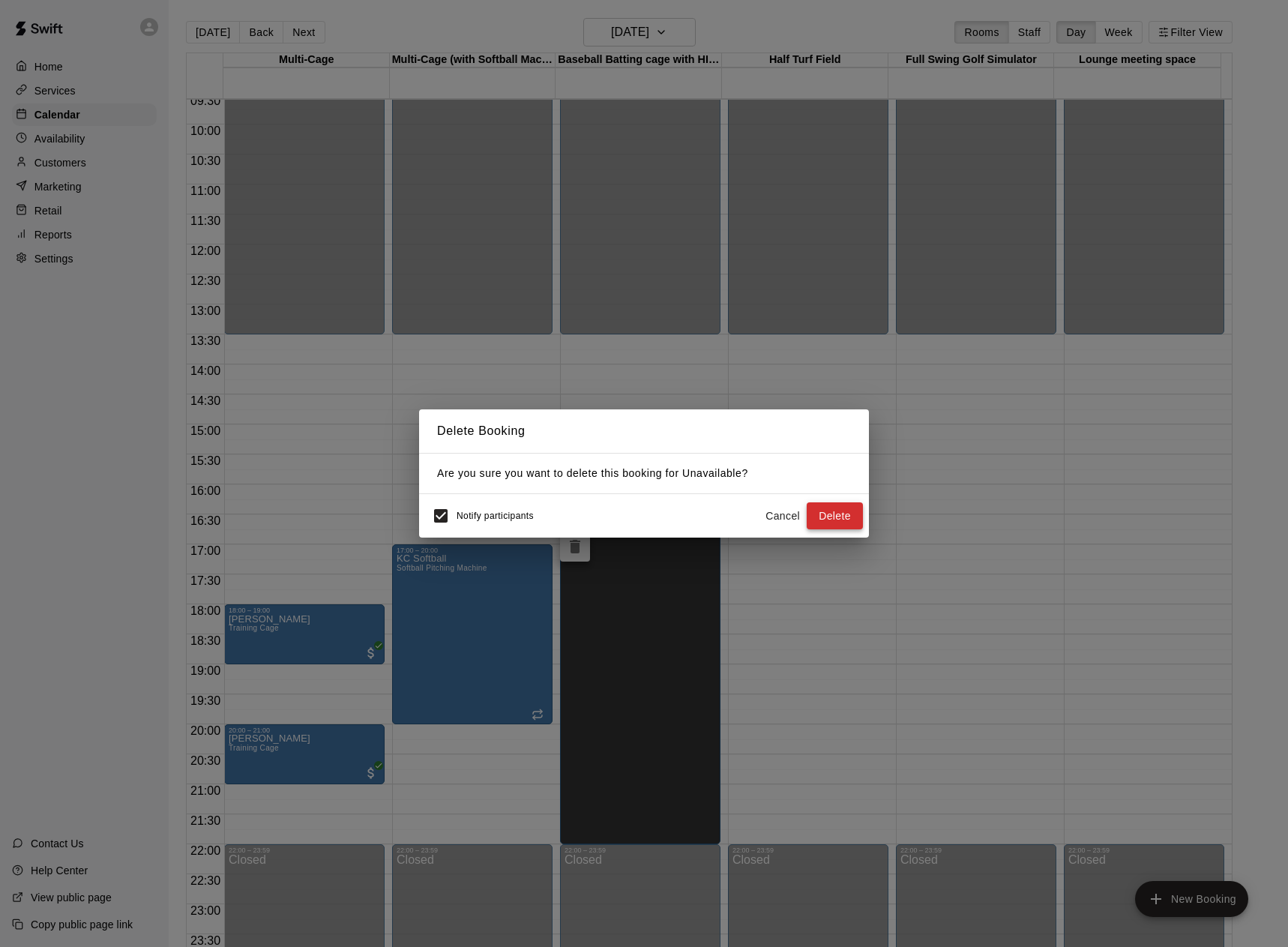
click at [830, 512] on button "Delete" at bounding box center [834, 516] width 56 height 27
